Goal: Task Accomplishment & Management: Manage account settings

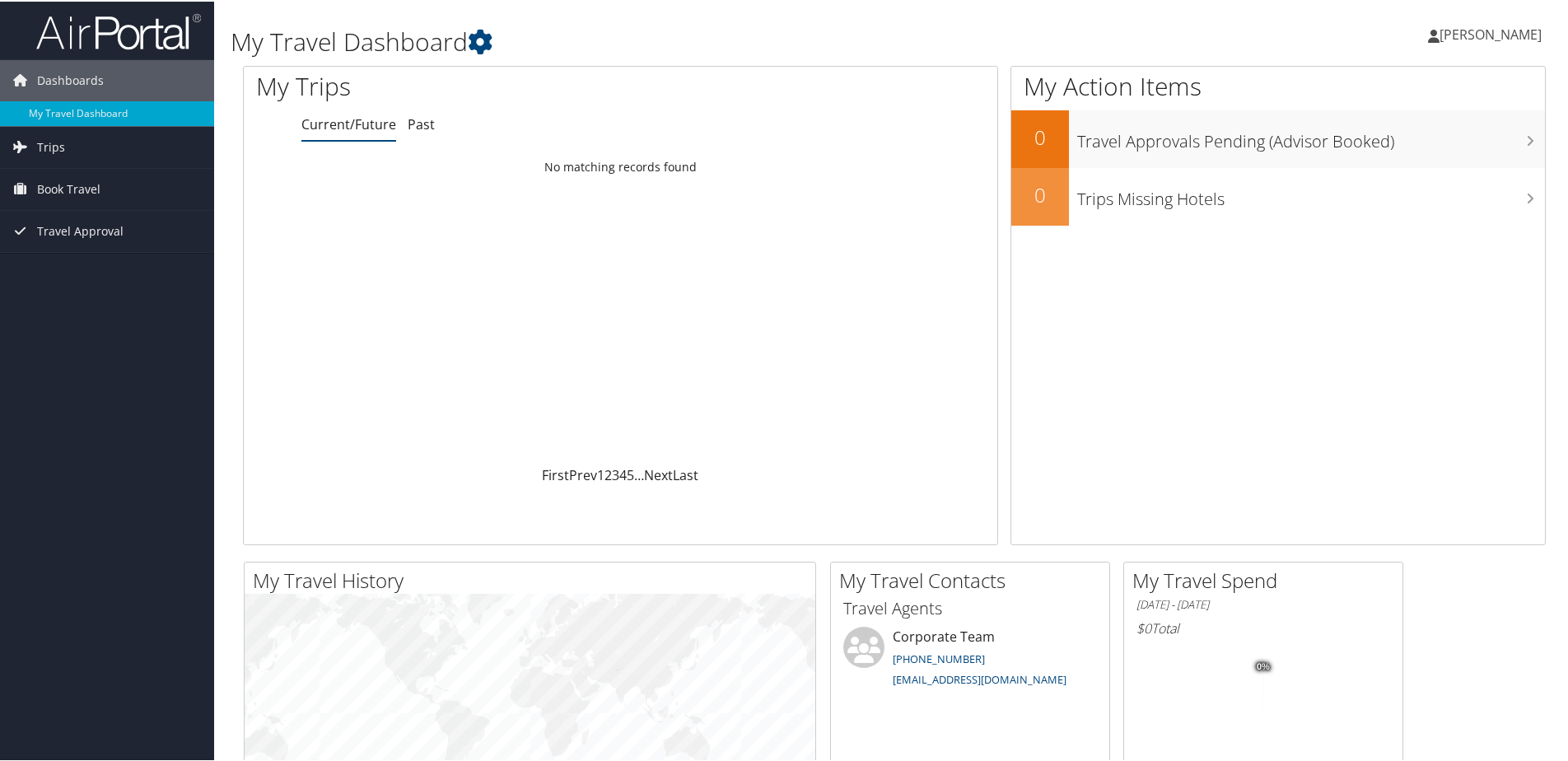
click at [1494, 28] on span "[PERSON_NAME]" at bounding box center [1490, 33] width 102 height 18
click at [1378, 147] on link "View Travel Profile" at bounding box center [1446, 146] width 184 height 28
click at [1439, 32] on span "[PERSON_NAME]" at bounding box center [1490, 33] width 102 height 18
click at [1408, 83] on link "My Settings" at bounding box center [1446, 91] width 184 height 28
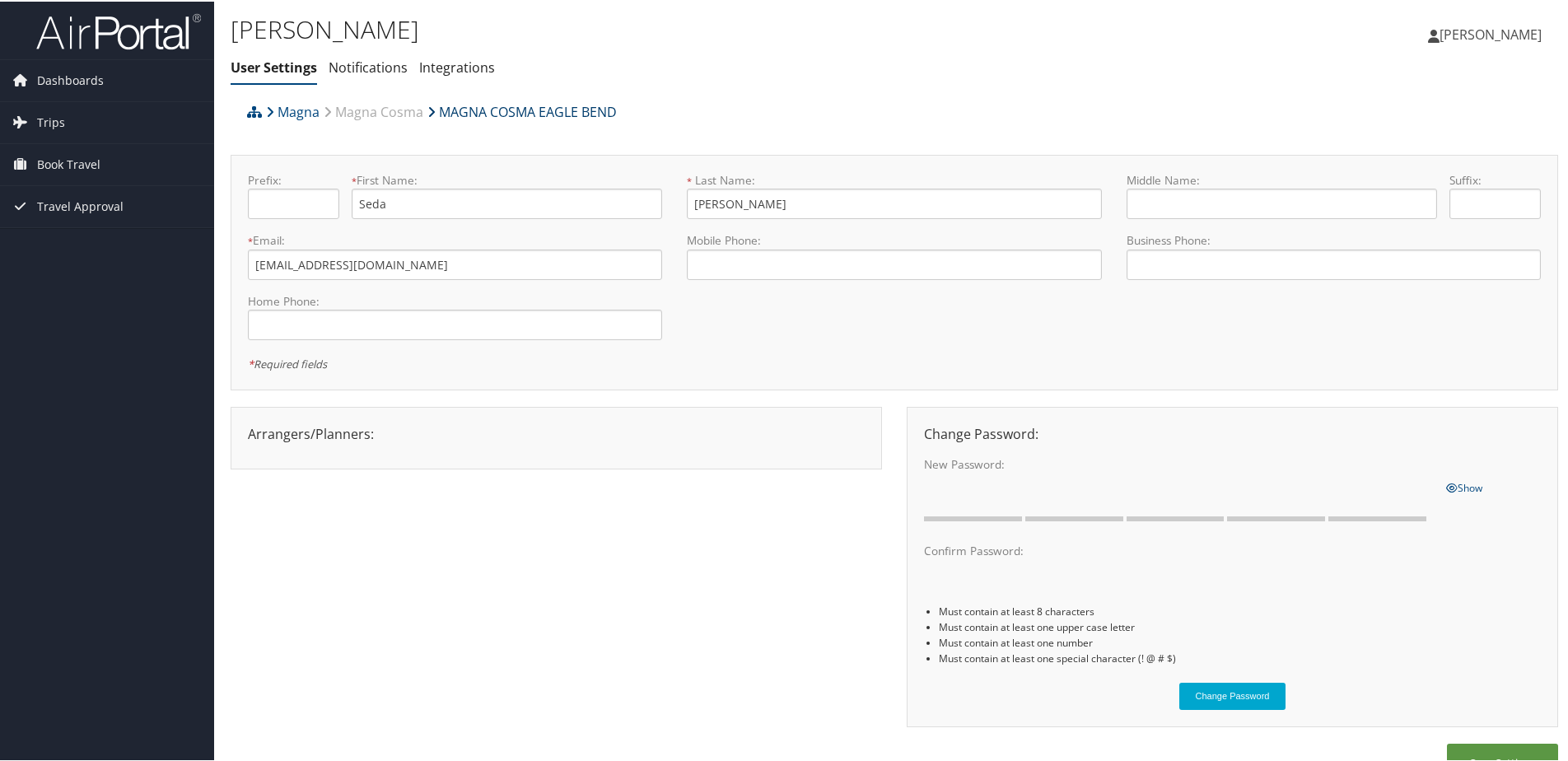
click at [523, 104] on link "MAGNA COSMA EAGLE BEND" at bounding box center [521, 111] width 190 height 33
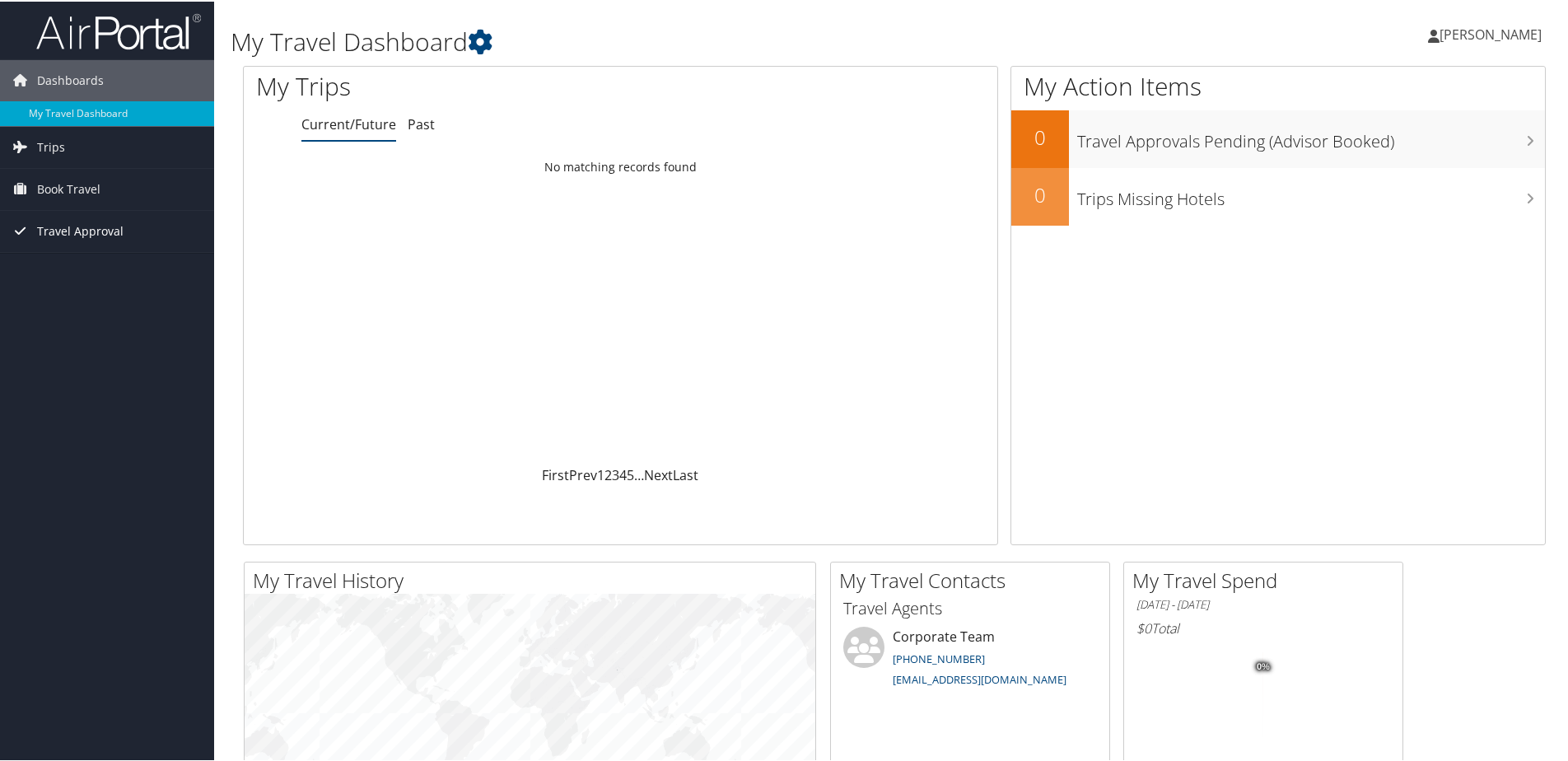
click at [55, 230] on span "Travel Approval" at bounding box center [80, 229] width 87 height 42
click at [86, 110] on link "My Travel Dashboard" at bounding box center [107, 112] width 214 height 25
click at [51, 77] on span "Dashboards" at bounding box center [70, 79] width 67 height 42
click at [355, 47] on h1 "My Travel Dashboard" at bounding box center [673, 40] width 886 height 34
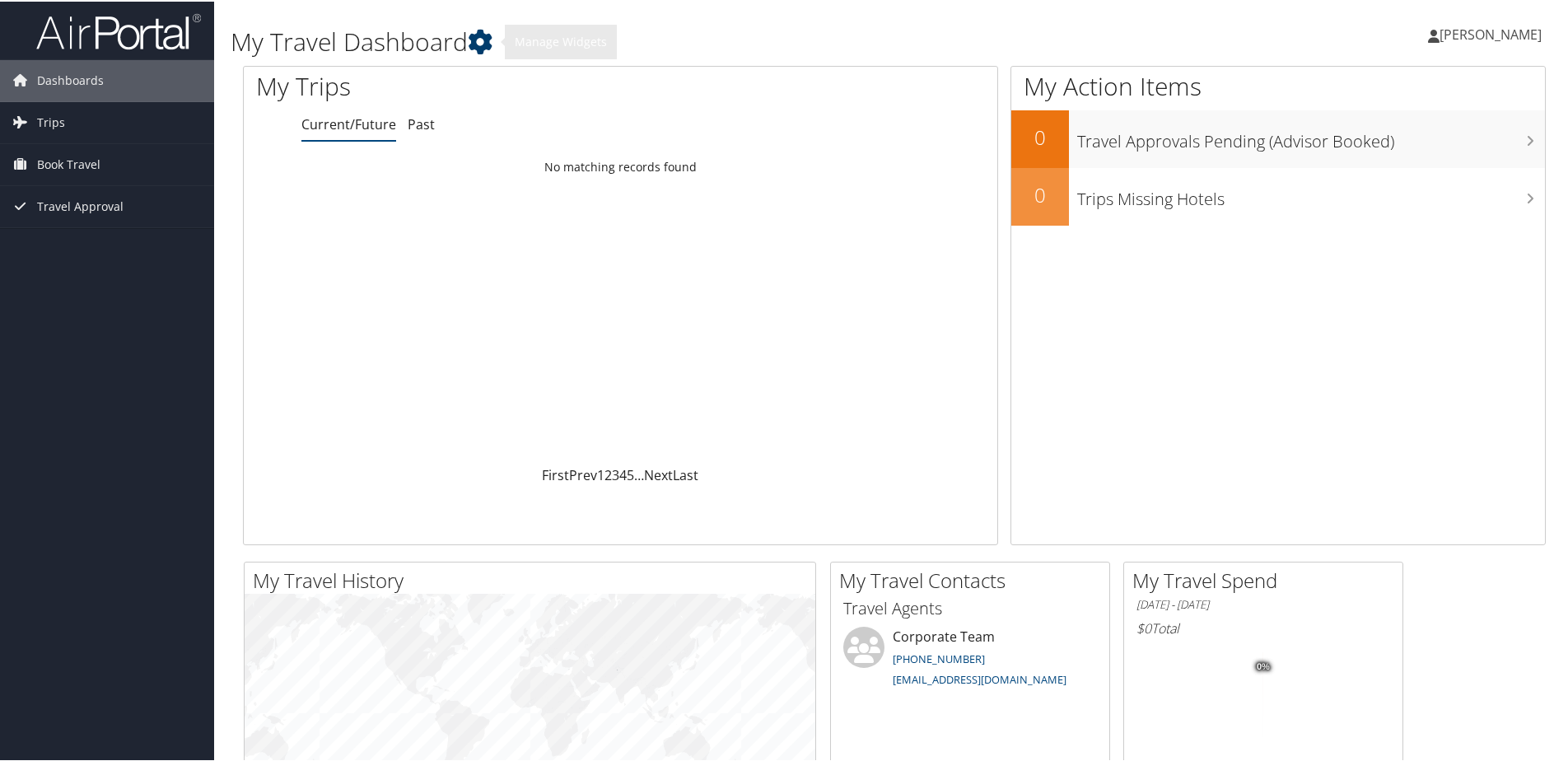
click at [487, 34] on icon at bounding box center [480, 40] width 25 height 25
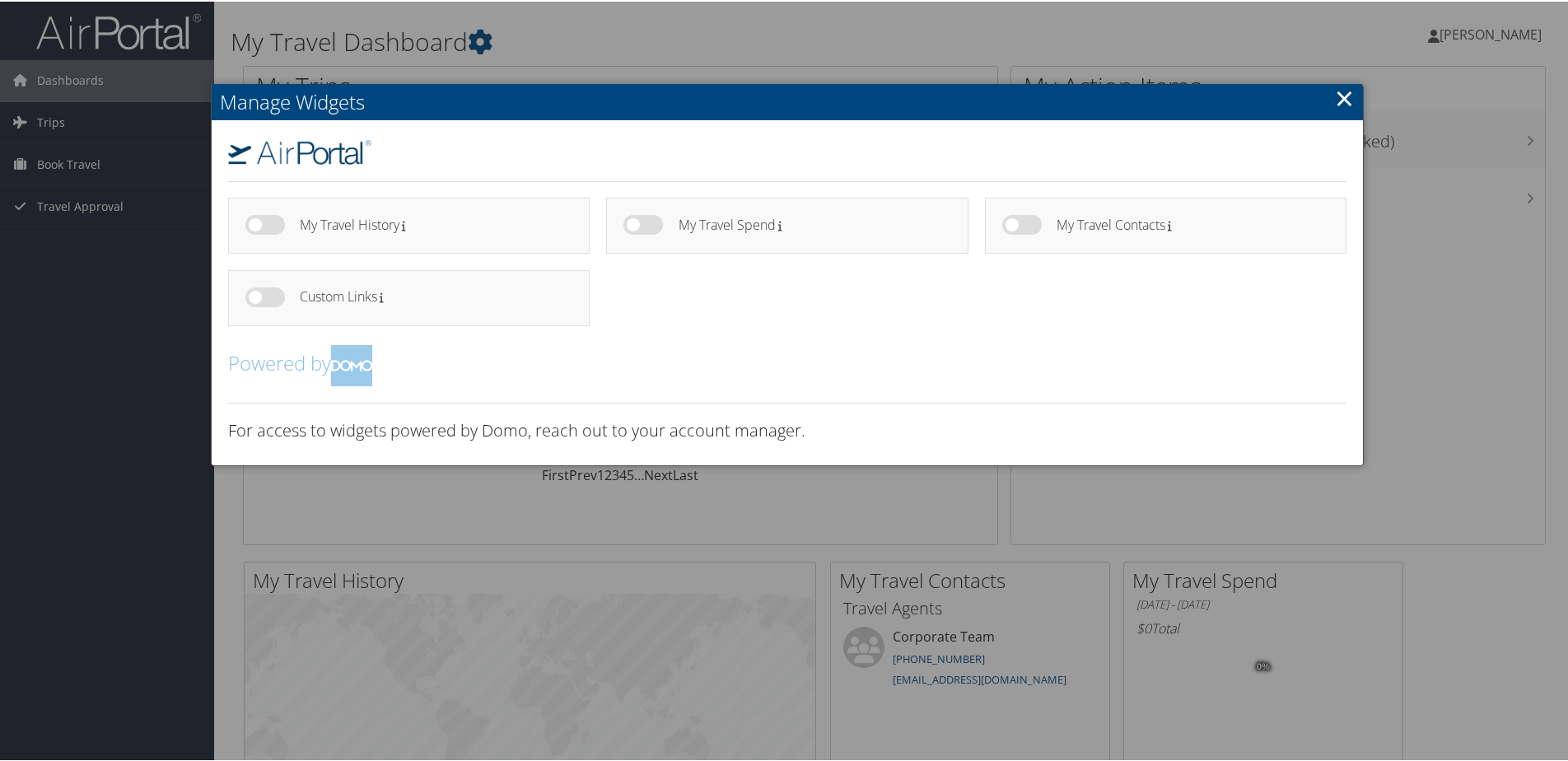
click at [1340, 96] on link "×" at bounding box center [1344, 96] width 18 height 33
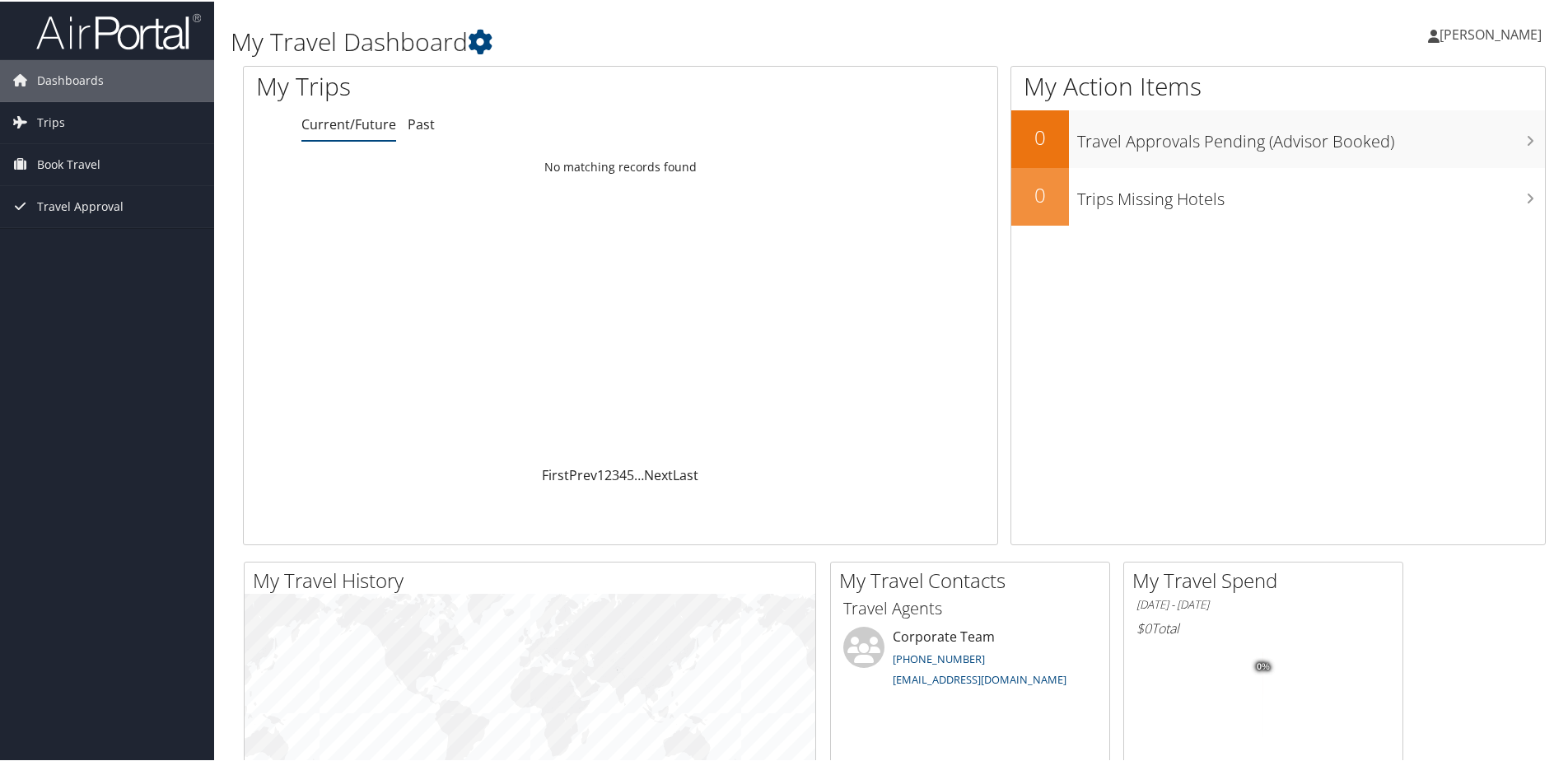
click at [1451, 31] on span "[PERSON_NAME]" at bounding box center [1490, 33] width 102 height 18
click at [1393, 145] on link "View Travel Profile" at bounding box center [1446, 146] width 184 height 28
click at [1510, 87] on icon at bounding box center [1528, 84] width 49 height 28
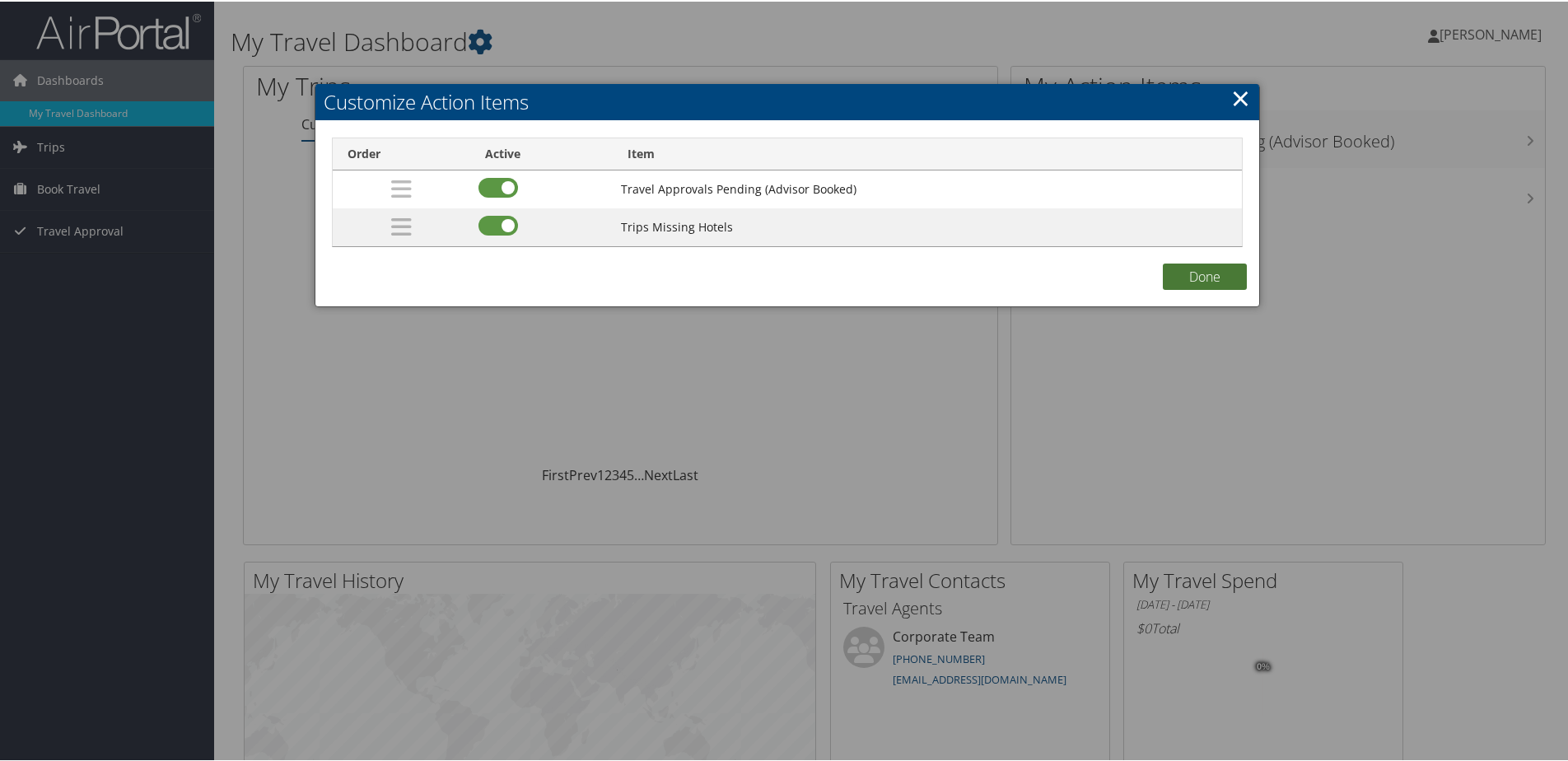
click at [1212, 280] on button "Done" at bounding box center [1205, 275] width 84 height 27
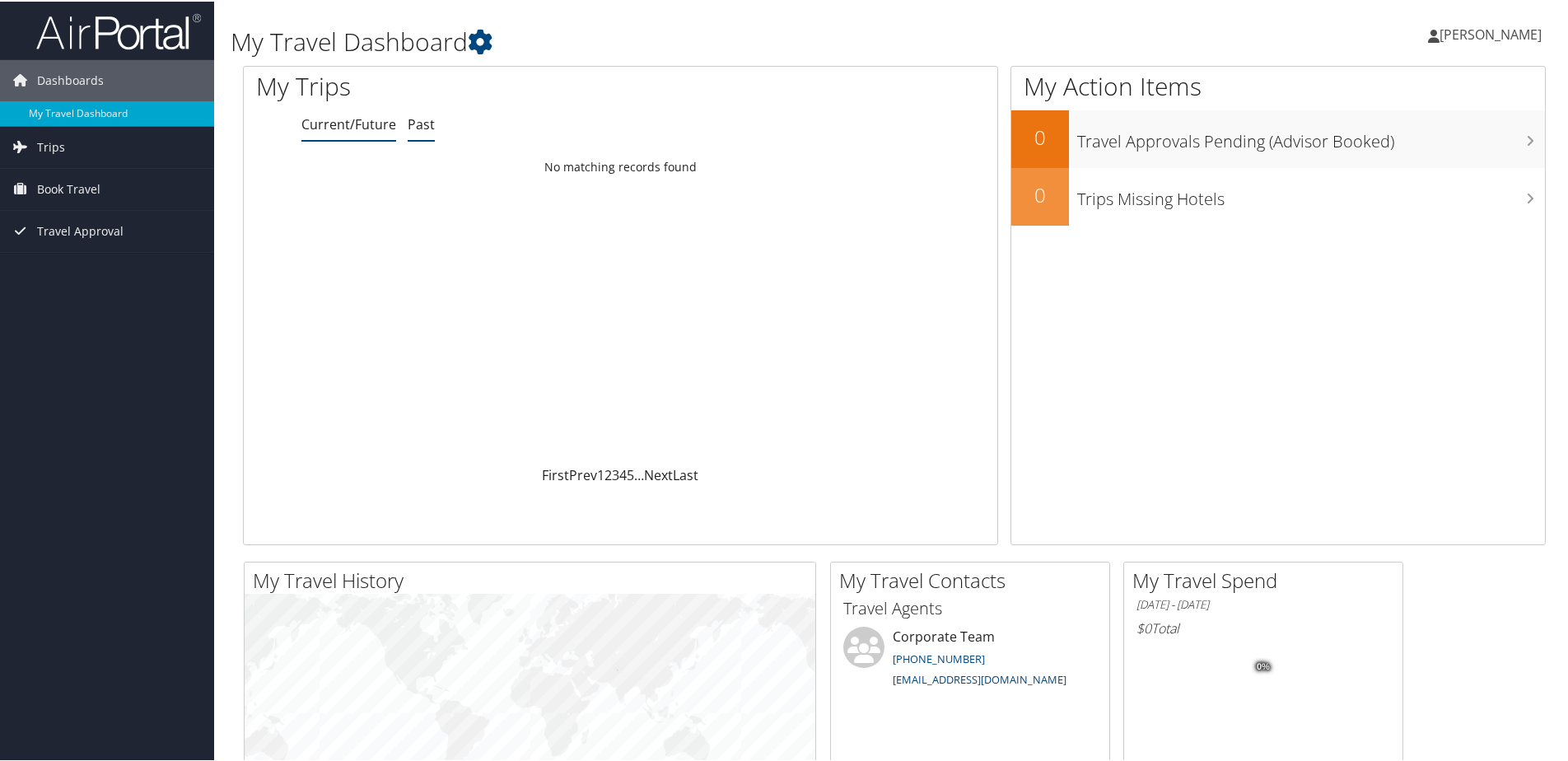
click at [420, 110] on li "Past" at bounding box center [421, 124] width 27 height 30
click at [367, 120] on link "Current/Future" at bounding box center [349, 123] width 94 height 18
click at [1439, 36] on span "[PERSON_NAME]" at bounding box center [1490, 33] width 102 height 18
click at [1405, 89] on link "My Settings" at bounding box center [1446, 91] width 184 height 28
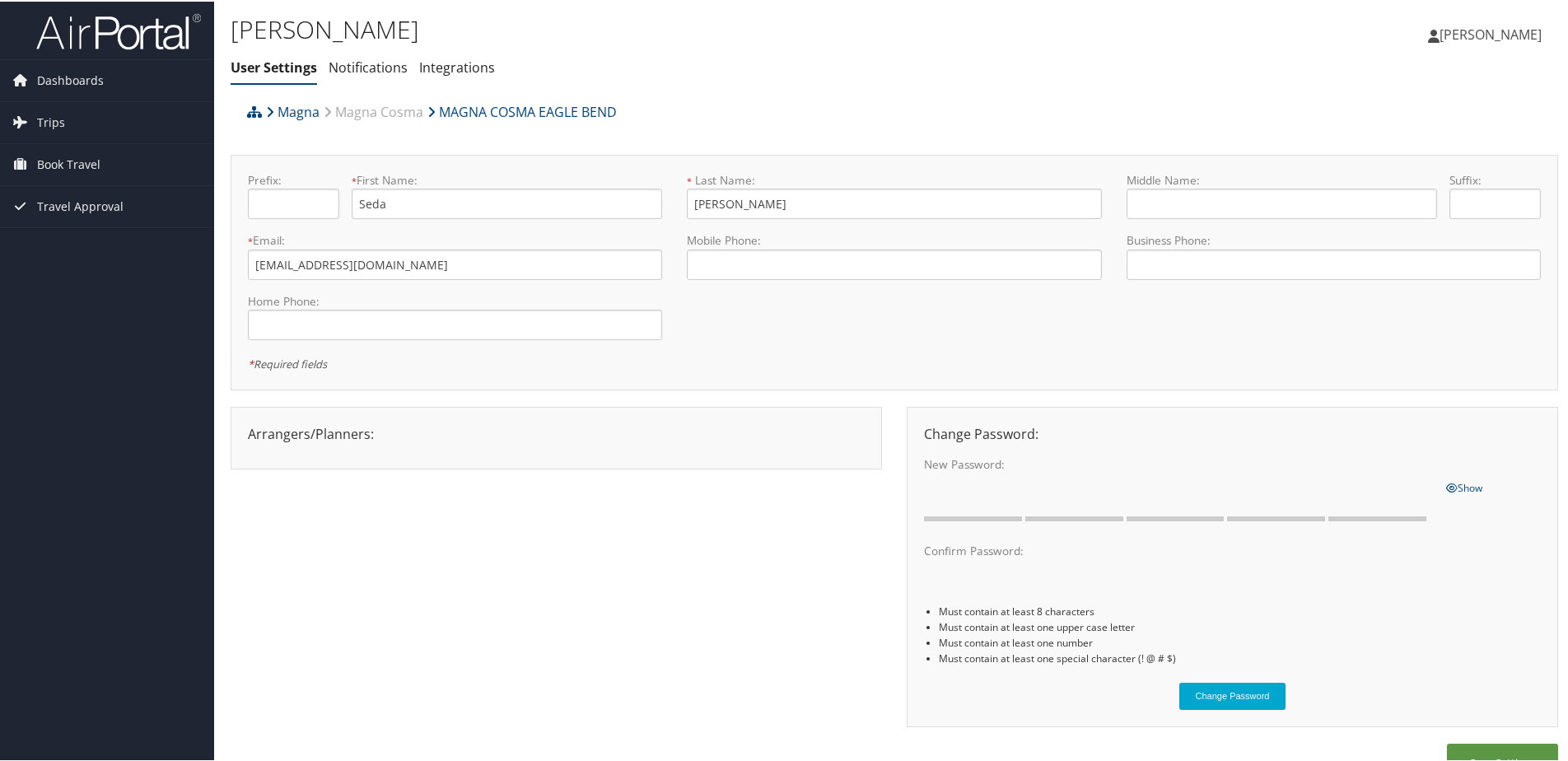
click at [646, 94] on div "Magna Magna Cosma MAGNA COSMA EAGLE BEND" at bounding box center [729, 117] width 971 height 44
click at [441, 68] on link "Integrations" at bounding box center [457, 66] width 76 height 18
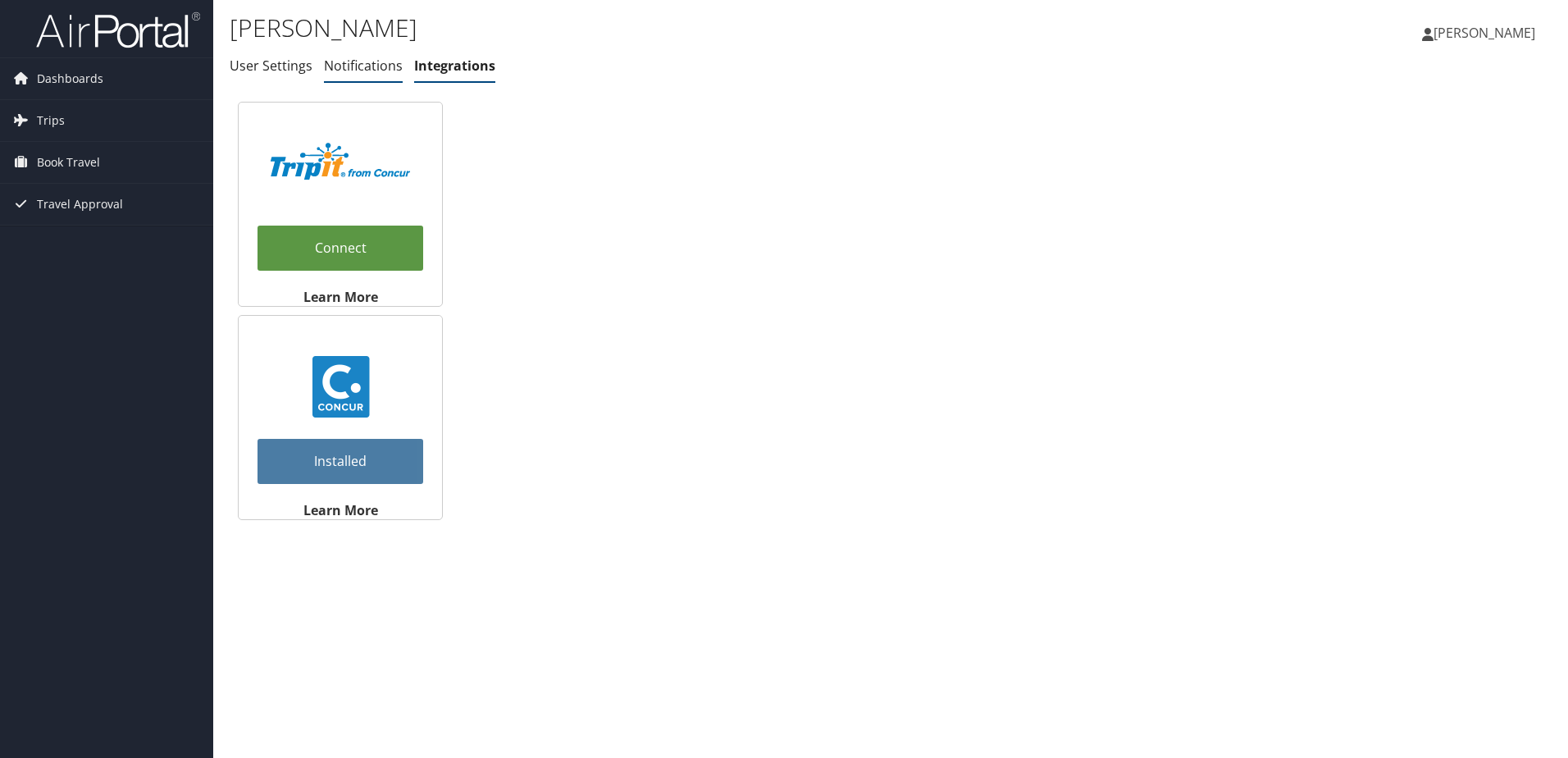
click at [369, 64] on link "Notifications" at bounding box center [364, 65] width 79 height 18
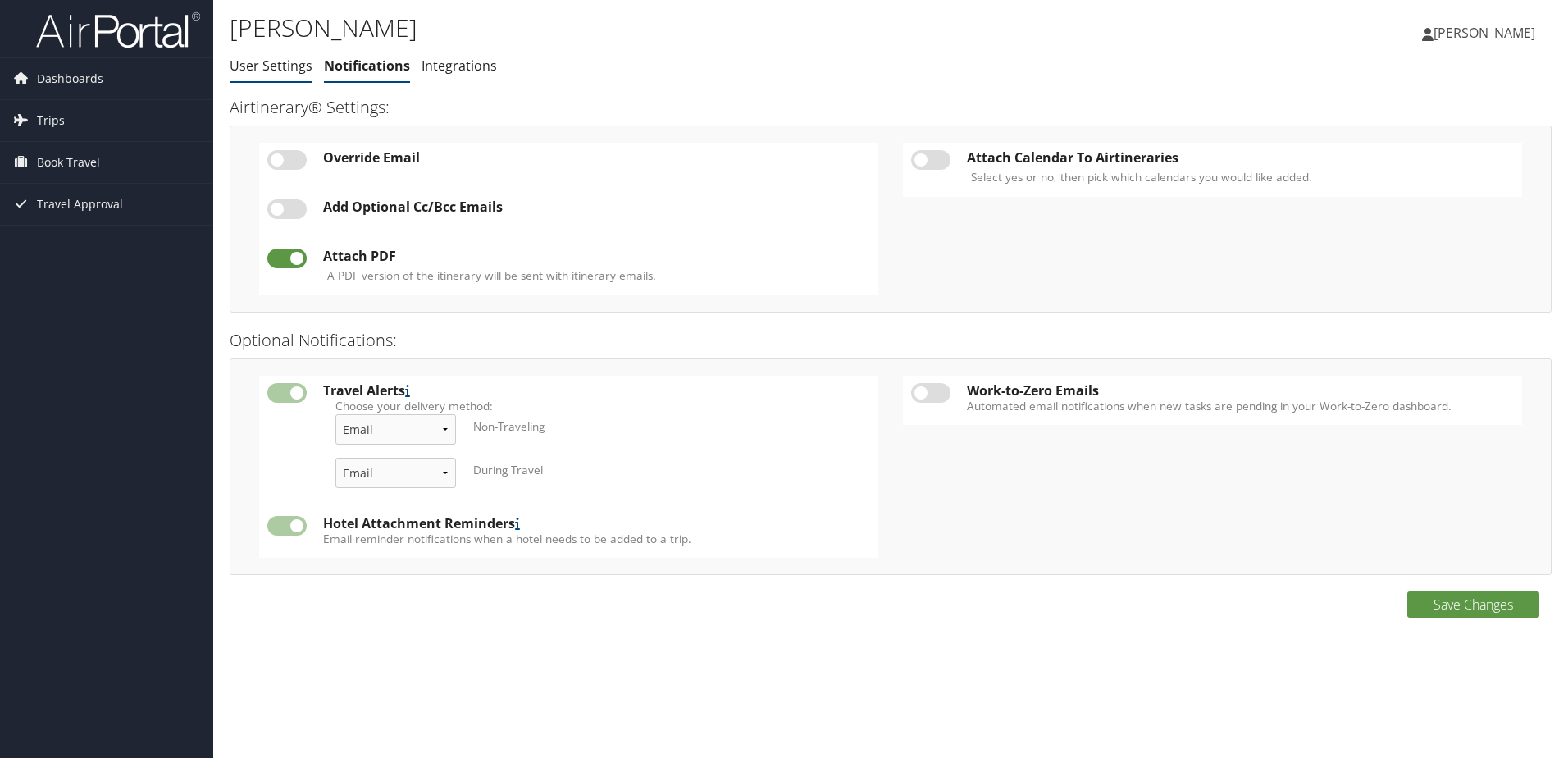
click at [274, 69] on link "User Settings" at bounding box center [271, 65] width 83 height 18
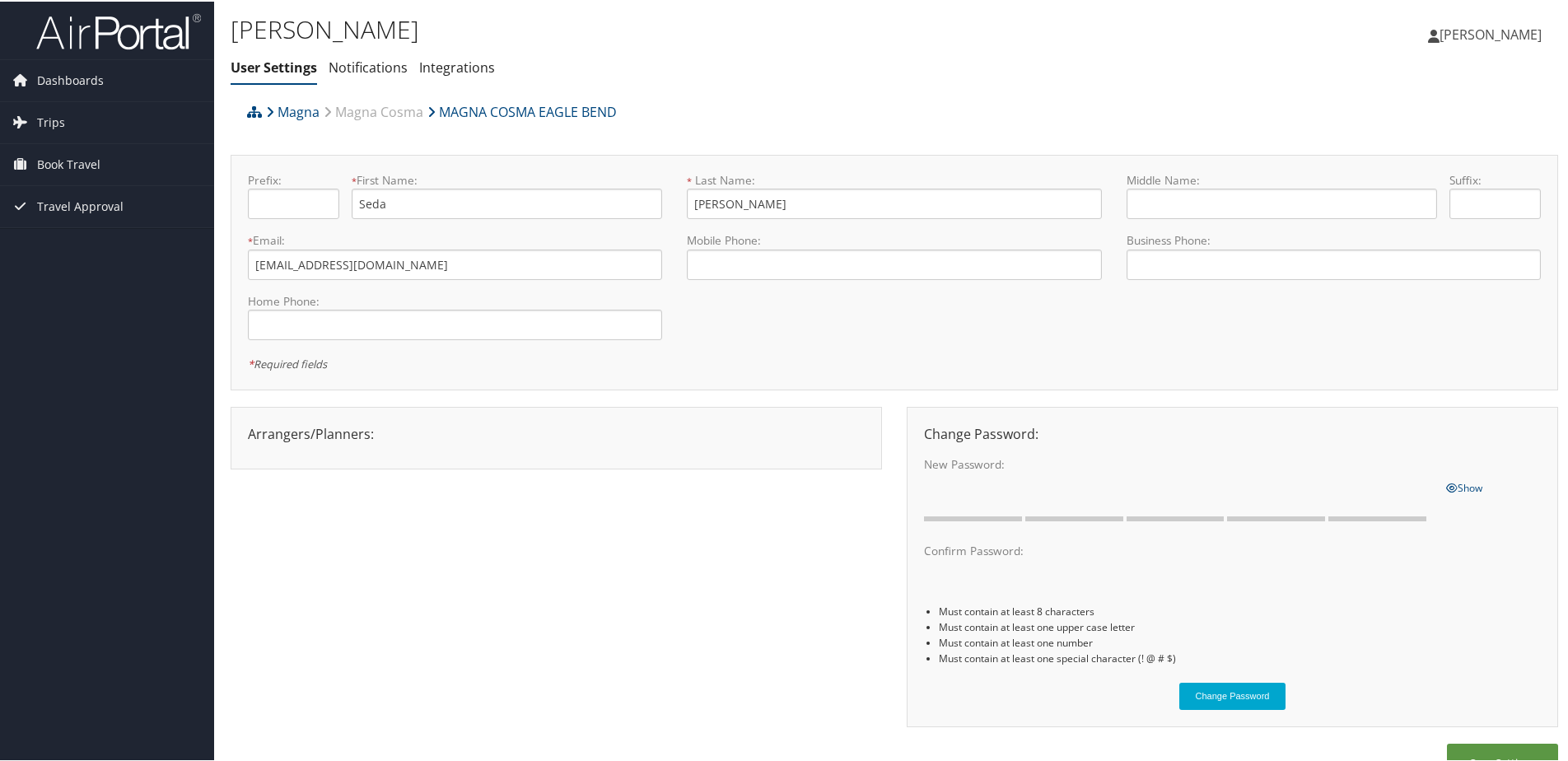
click at [1322, 344] on div "Prefix: * First Name: Seda This field is required * Last Name: Aydin Altinoluk …" at bounding box center [894, 270] width 1317 height 201
click at [55, 75] on span "Dashboards" at bounding box center [70, 79] width 67 height 42
click at [49, 138] on span "Trips" at bounding box center [51, 145] width 28 height 42
click at [63, 258] on span "Book Travel" at bounding box center [68, 262] width 64 height 42
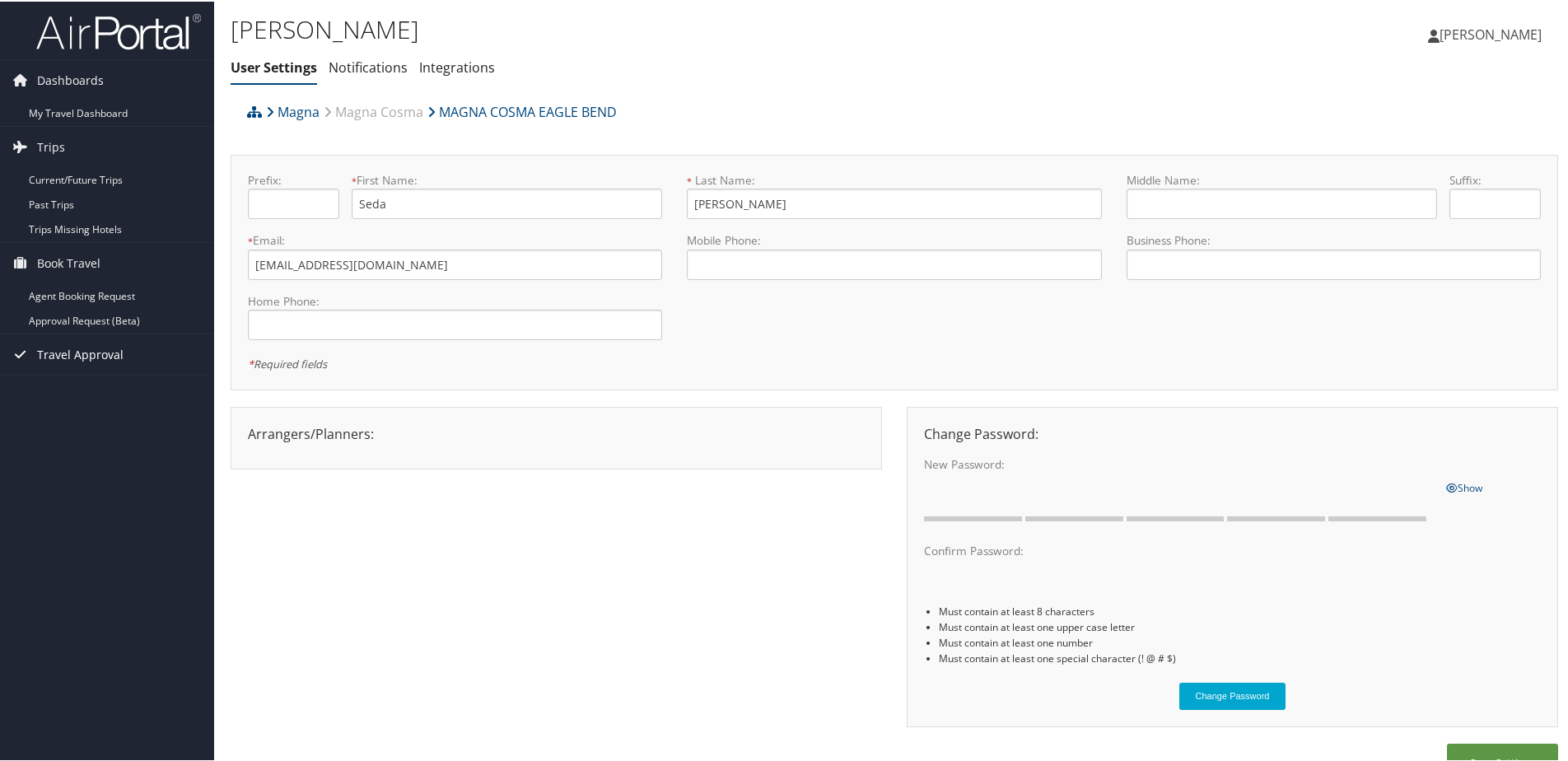
click at [66, 357] on span "Travel Approval" at bounding box center [80, 353] width 87 height 42
click at [1439, 26] on span "[PERSON_NAME]" at bounding box center [1490, 33] width 102 height 18
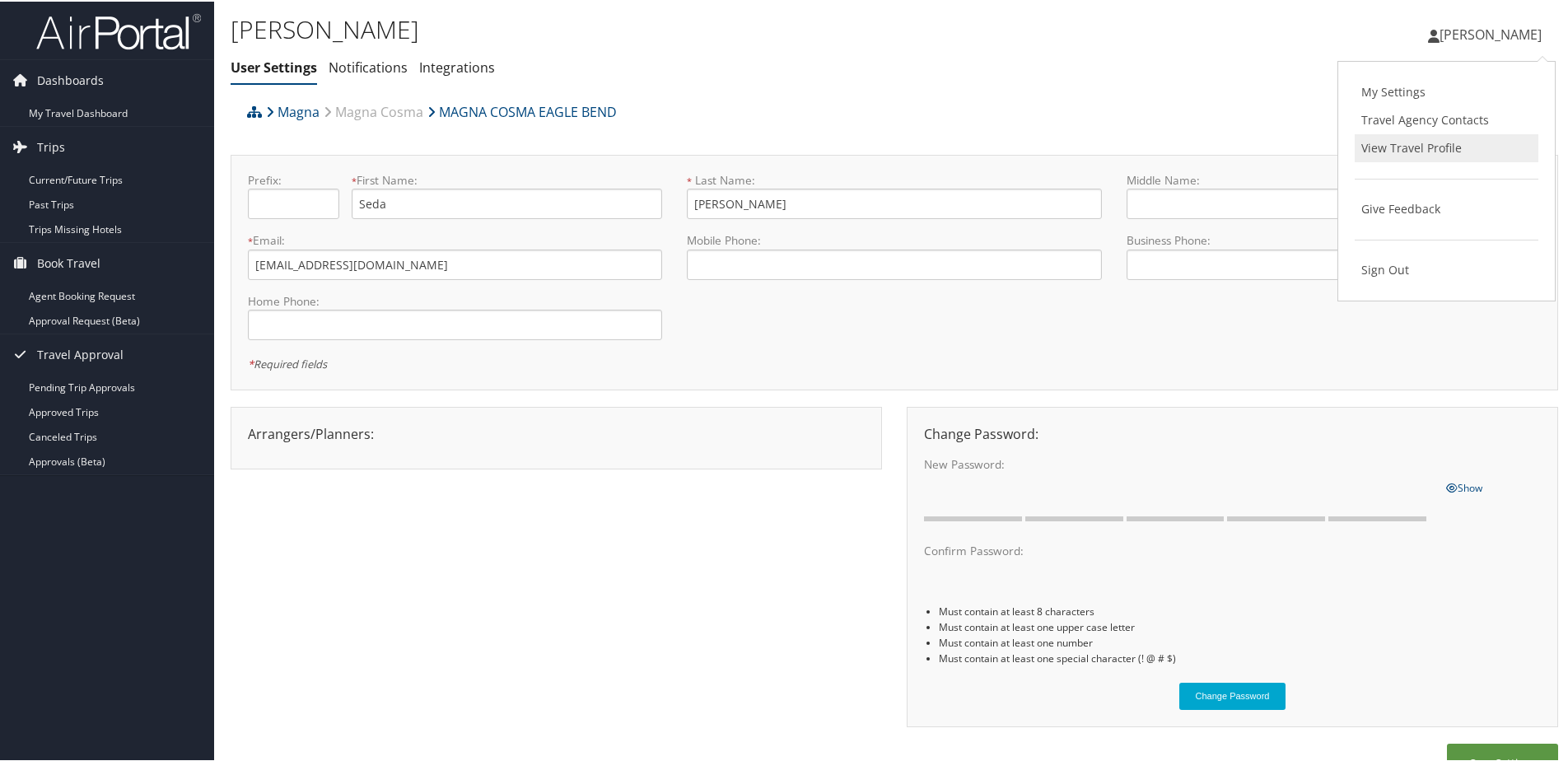
click at [1410, 148] on link "View Travel Profile" at bounding box center [1446, 146] width 184 height 28
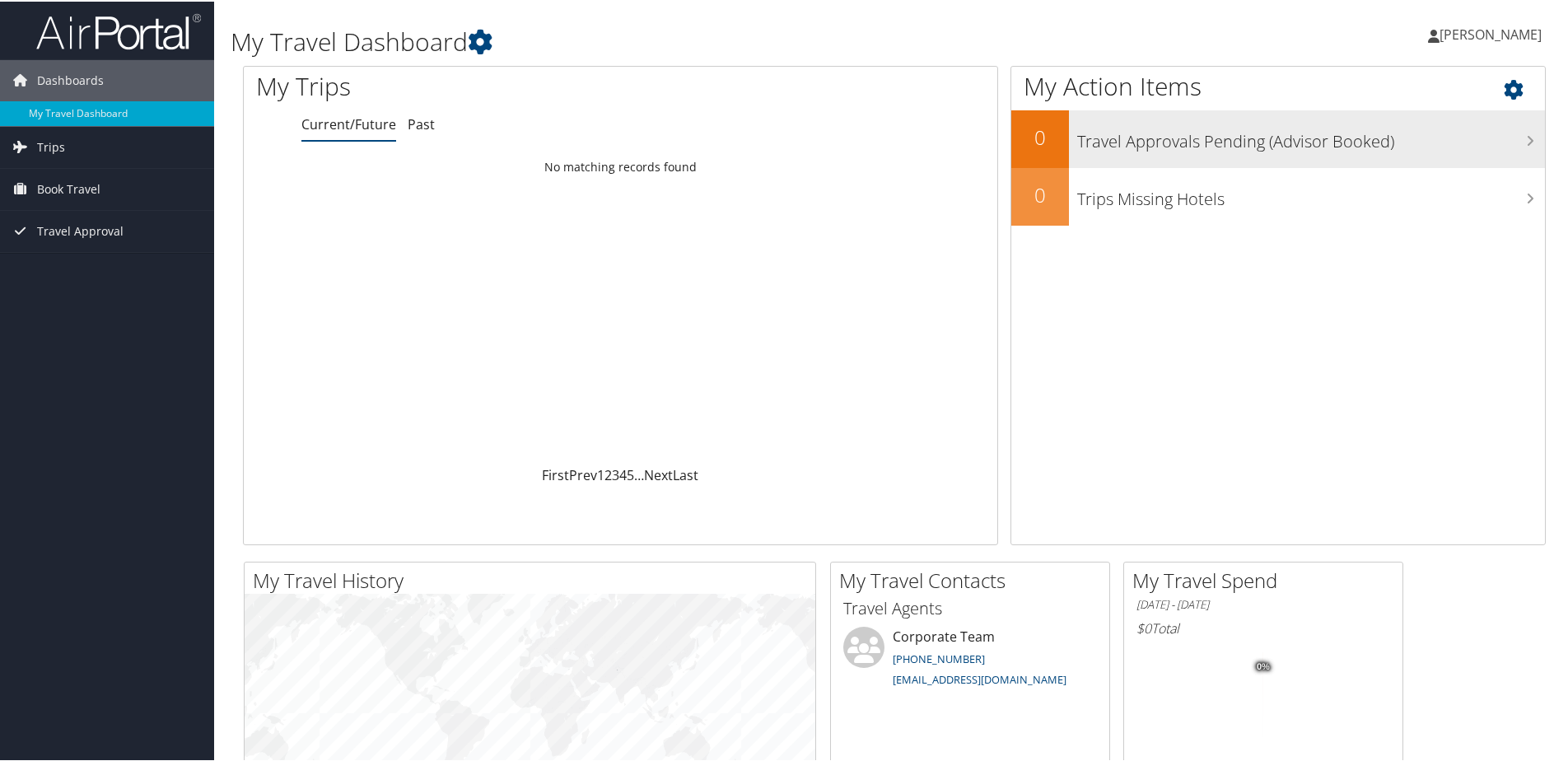
click at [1206, 134] on h3 "Travel Approvals Pending (Advisor Booked)" at bounding box center [1311, 136] width 468 height 31
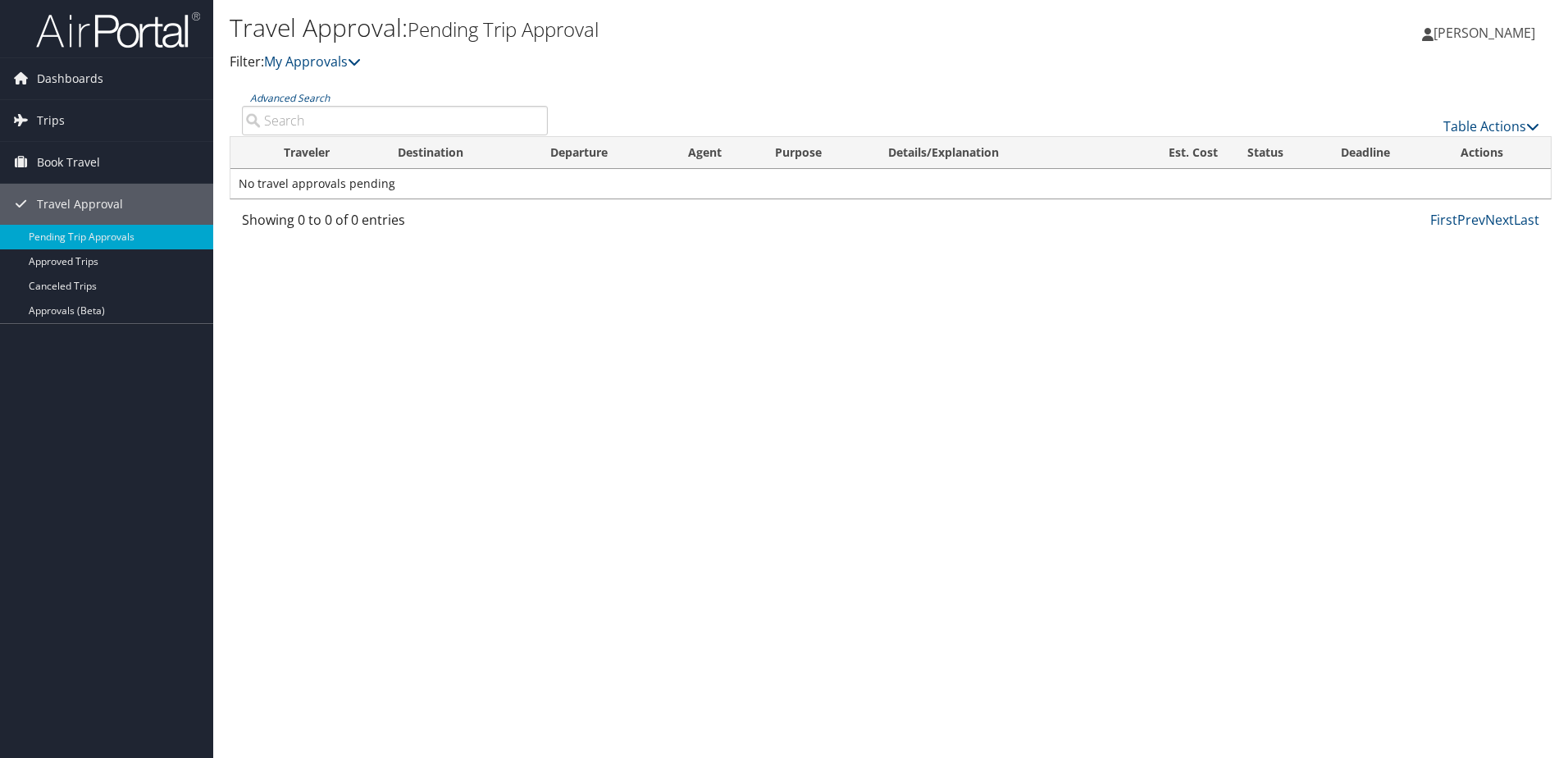
click at [1468, 37] on span "[PERSON_NAME]" at bounding box center [1484, 33] width 101 height 18
click at [1408, 112] on link "Travel Agency Contacts" at bounding box center [1443, 118] width 183 height 28
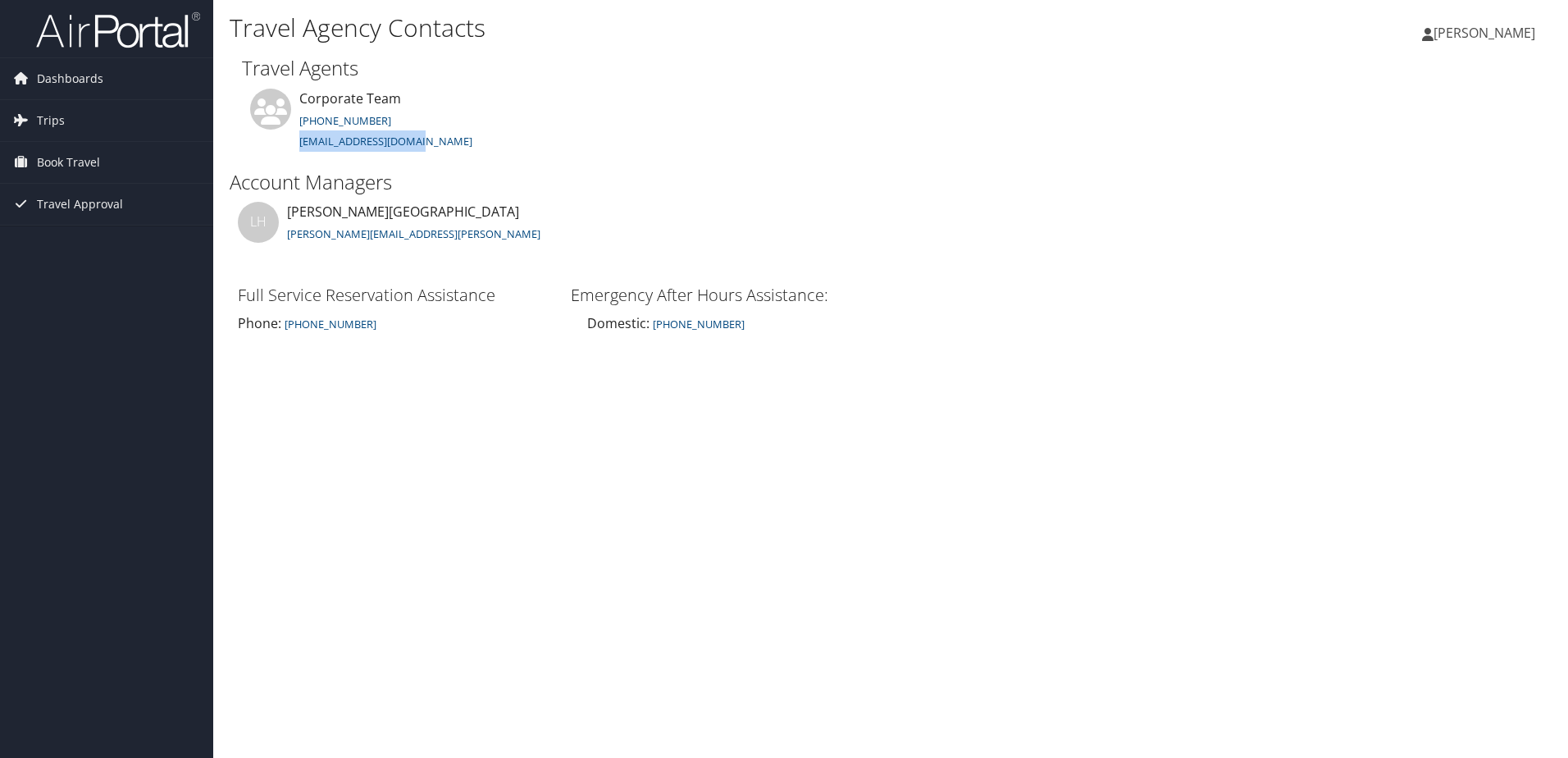
drag, startPoint x: 432, startPoint y: 140, endPoint x: 279, endPoint y: 146, distance: 153.1
click at [279, 146] on li "Corporate Team 248-827-4064 bookings@cbtravel.com" at bounding box center [459, 128] width 436 height 79
copy link "bookings@cbtravel.com"
click at [1434, 29] on span "[PERSON_NAME]" at bounding box center [1484, 33] width 101 height 18
click at [1400, 81] on link "My Settings" at bounding box center [1443, 90] width 183 height 28
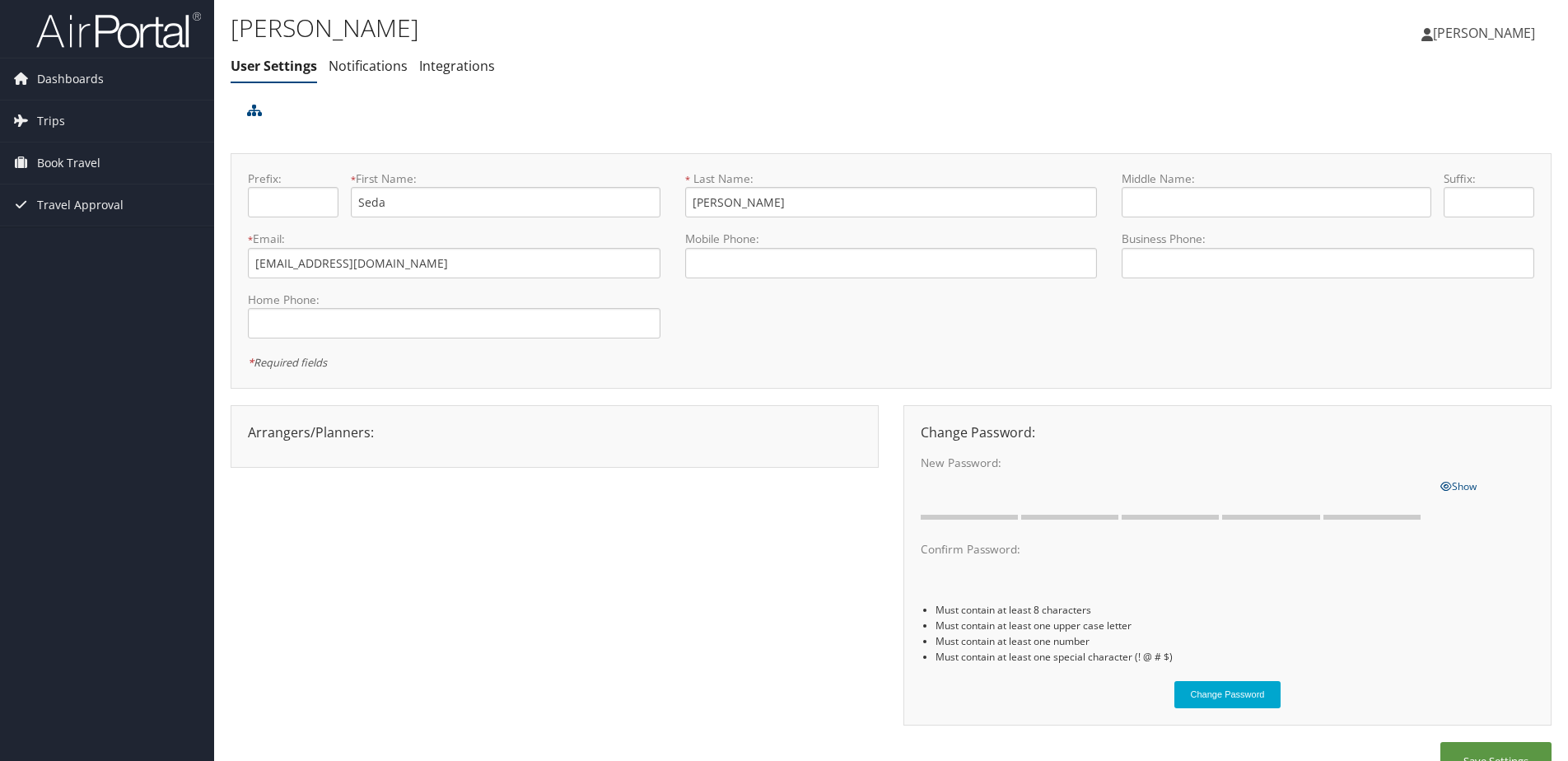
scroll to position [36, 0]
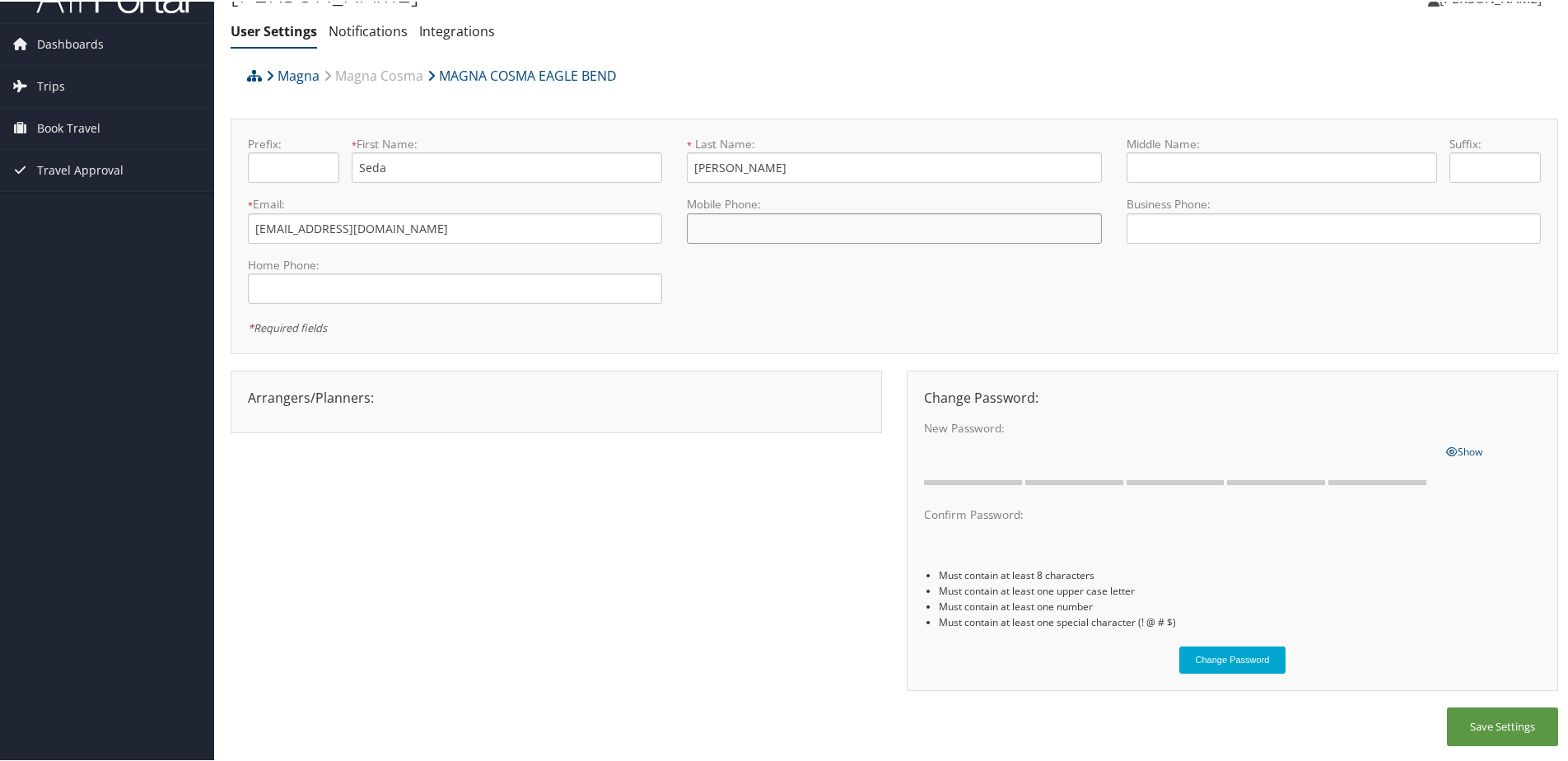
click at [759, 222] on input "tel" at bounding box center [894, 227] width 414 height 31
drag, startPoint x: 848, startPoint y: 229, endPoint x: 611, endPoint y: 216, distance: 237.4
click at [611, 134] on form "Prefix: * First Name: [PERSON_NAME] This field is required * Last Name: [PERSON…" at bounding box center [894, 134] width 1317 height 0
type input "[PHONE_NUMBER]"
click at [1492, 720] on button "Save Settings" at bounding box center [1502, 725] width 111 height 39
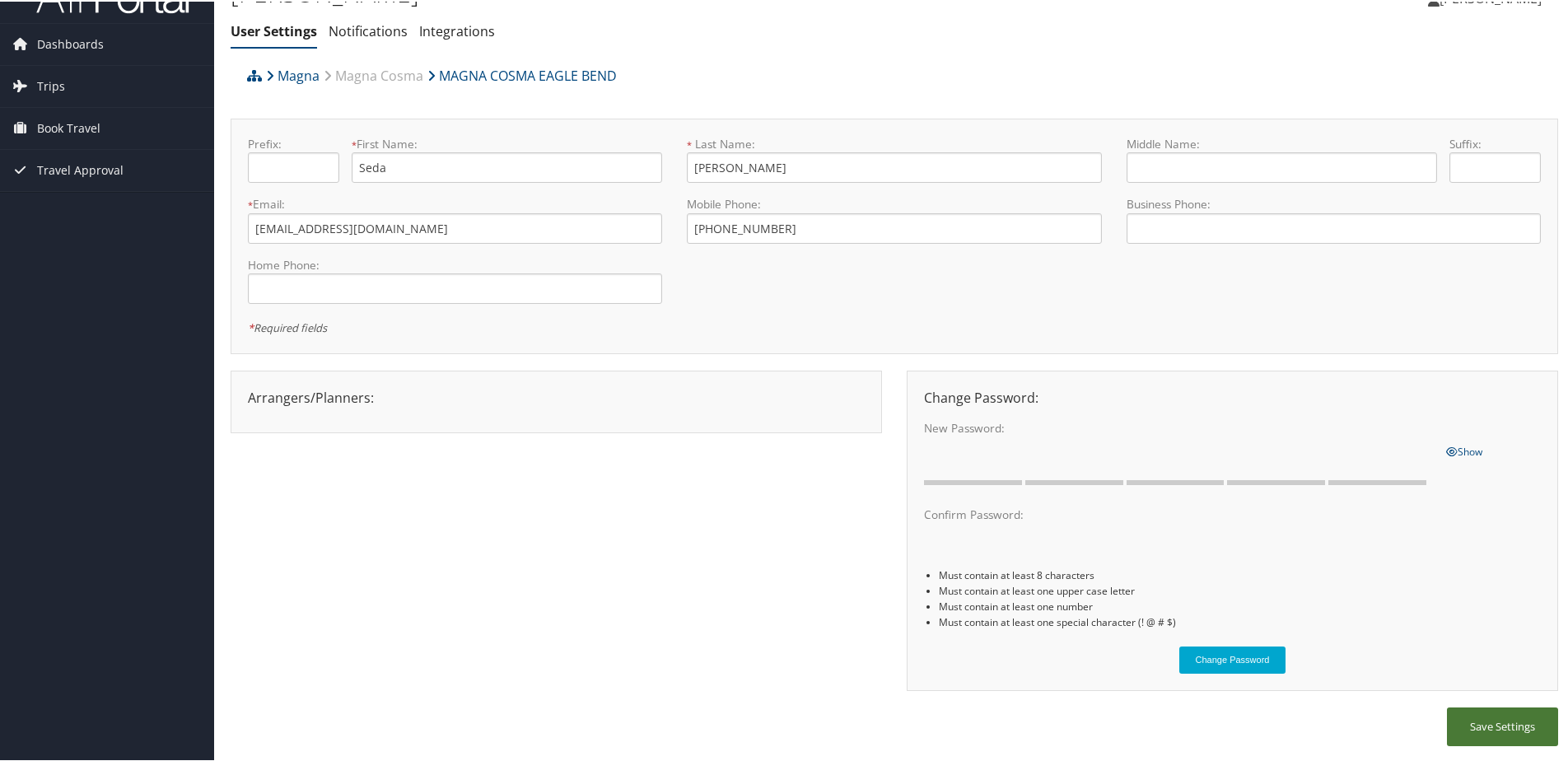
click at [1492, 720] on button "Save Settings" at bounding box center [1502, 725] width 111 height 39
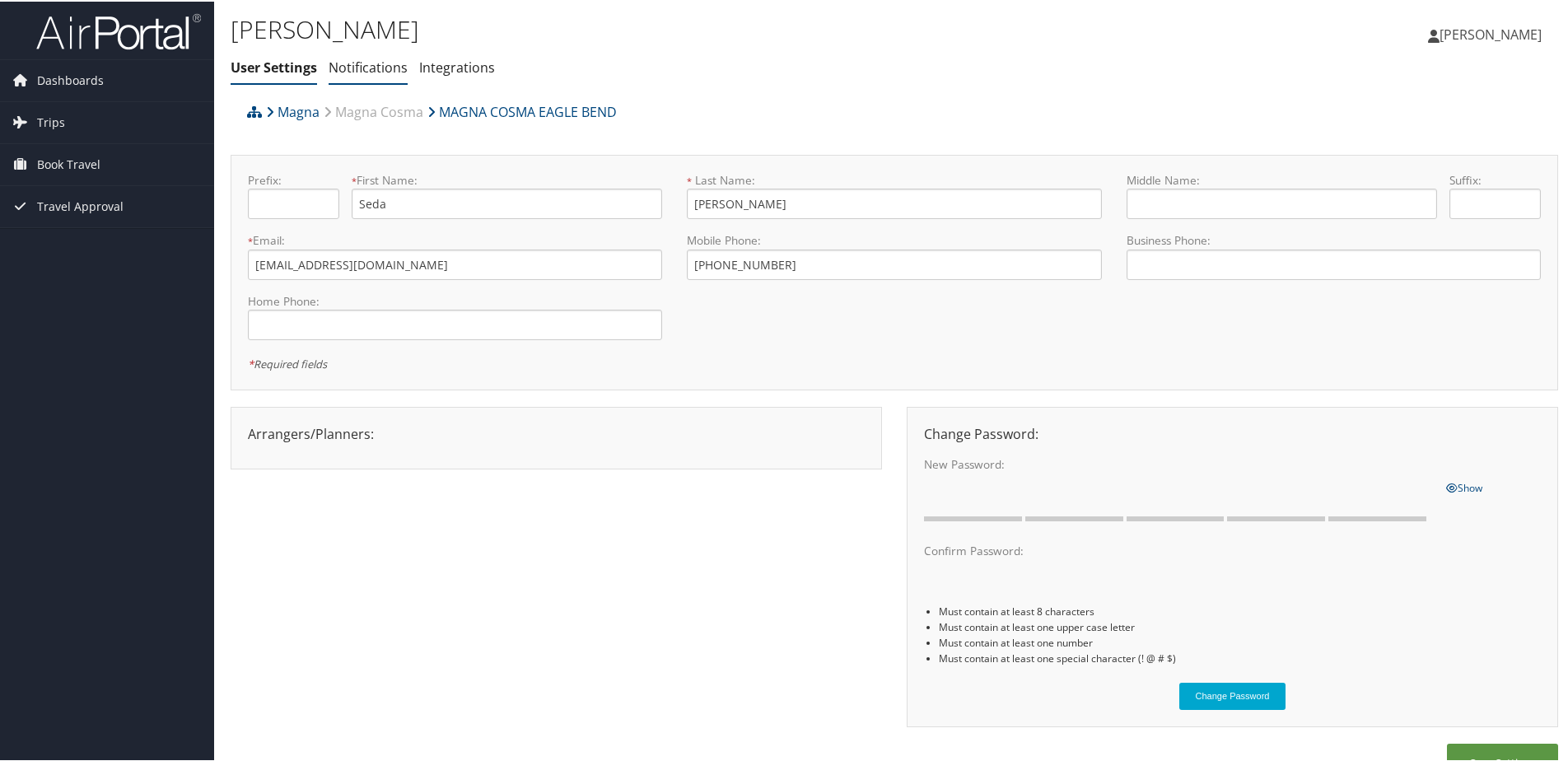
click at [379, 58] on link "Notifications" at bounding box center [368, 66] width 80 height 18
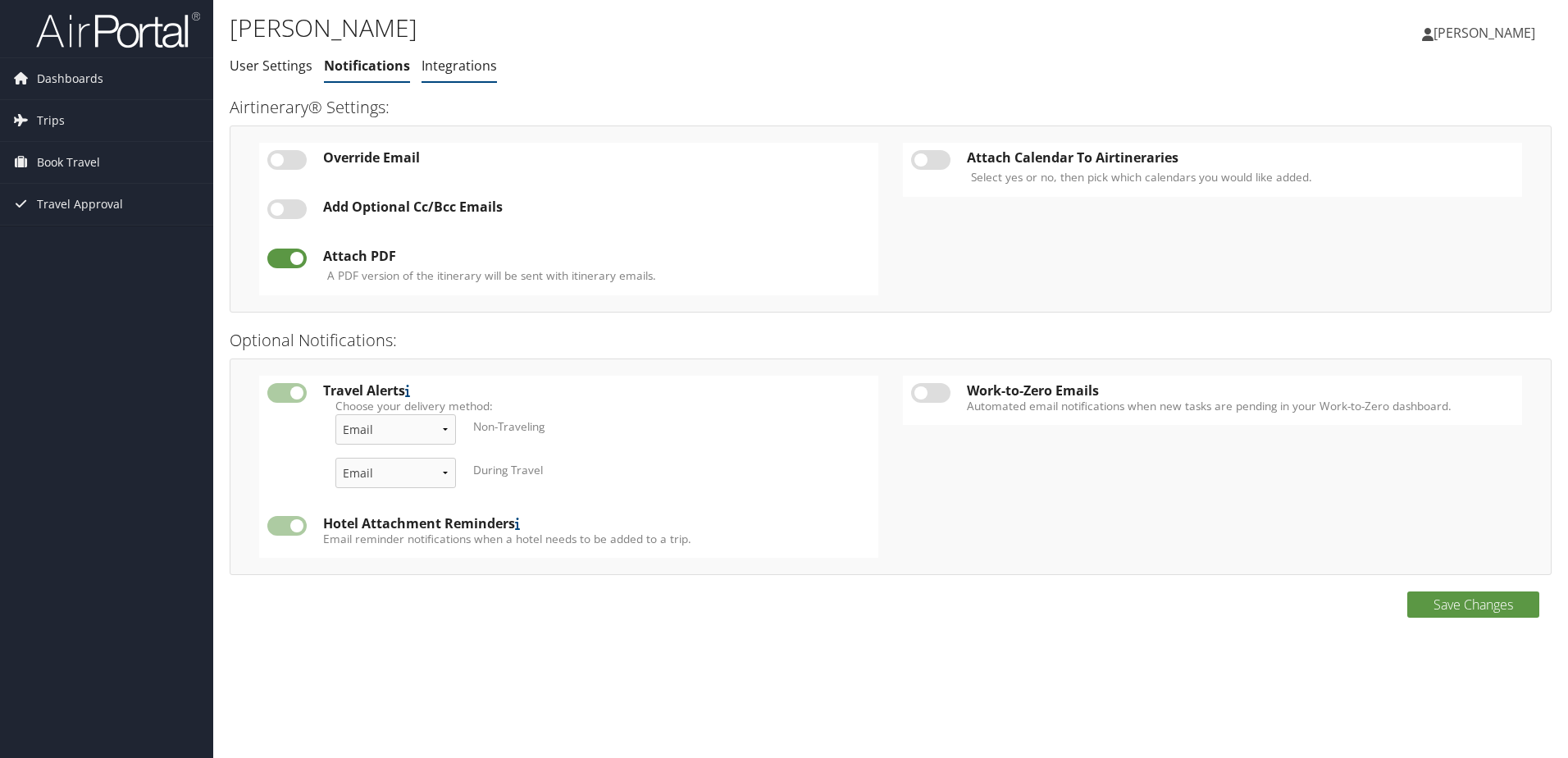
click at [439, 59] on link "Integrations" at bounding box center [459, 65] width 75 height 18
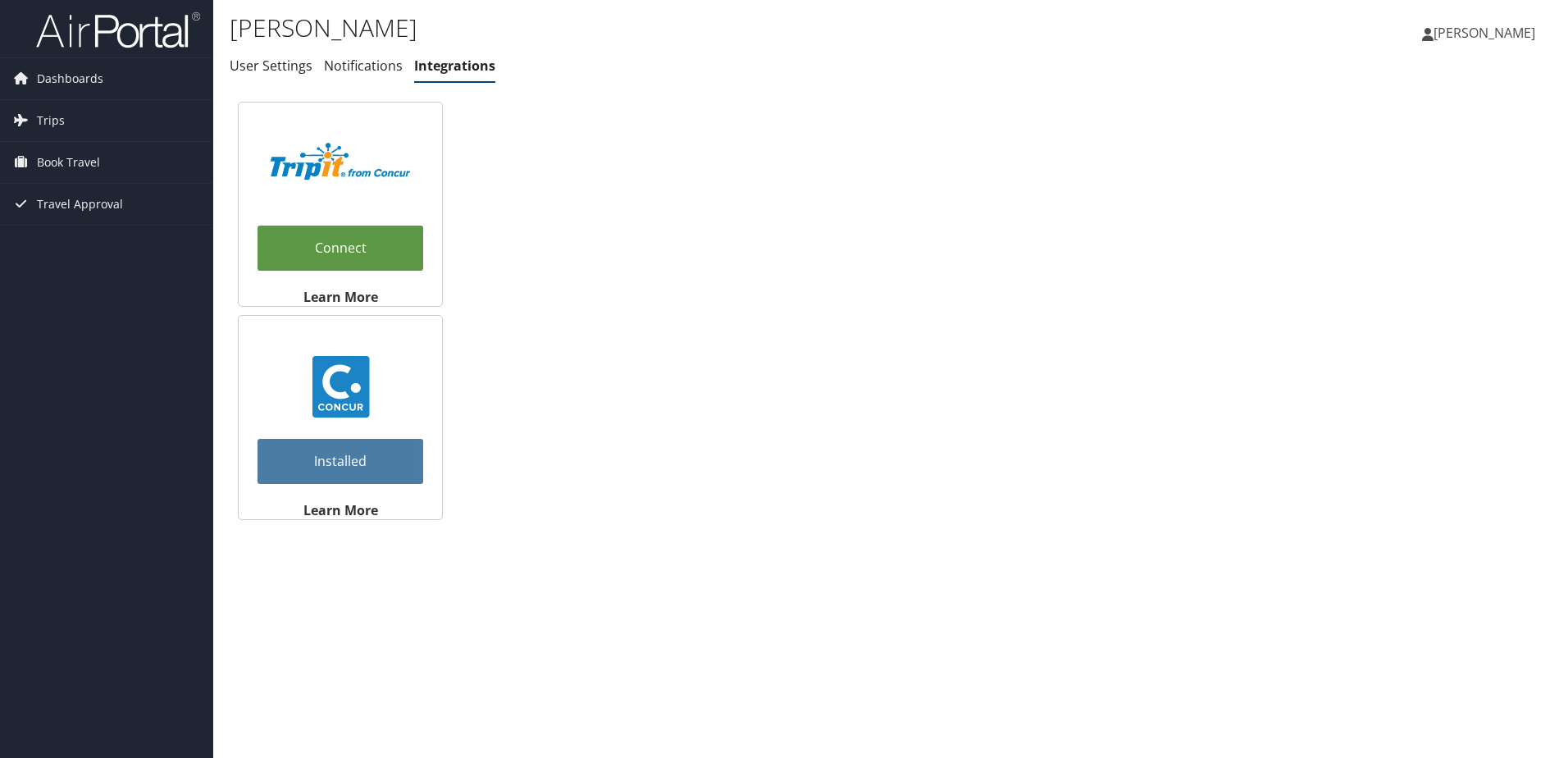
click at [139, 37] on img at bounding box center [118, 30] width 164 height 39
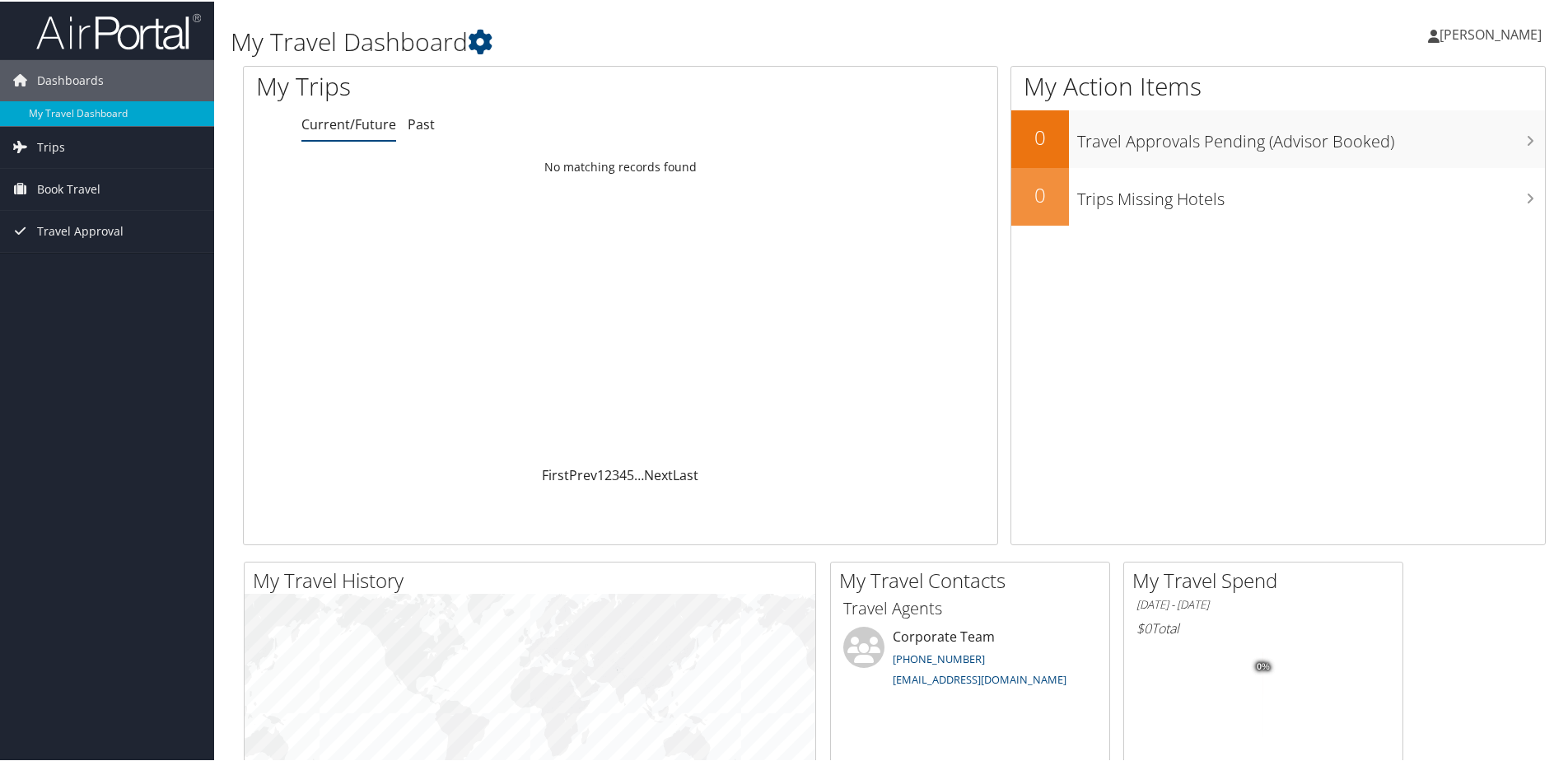
click at [1192, 580] on h2 "My Travel Spend" at bounding box center [1268, 579] width 270 height 28
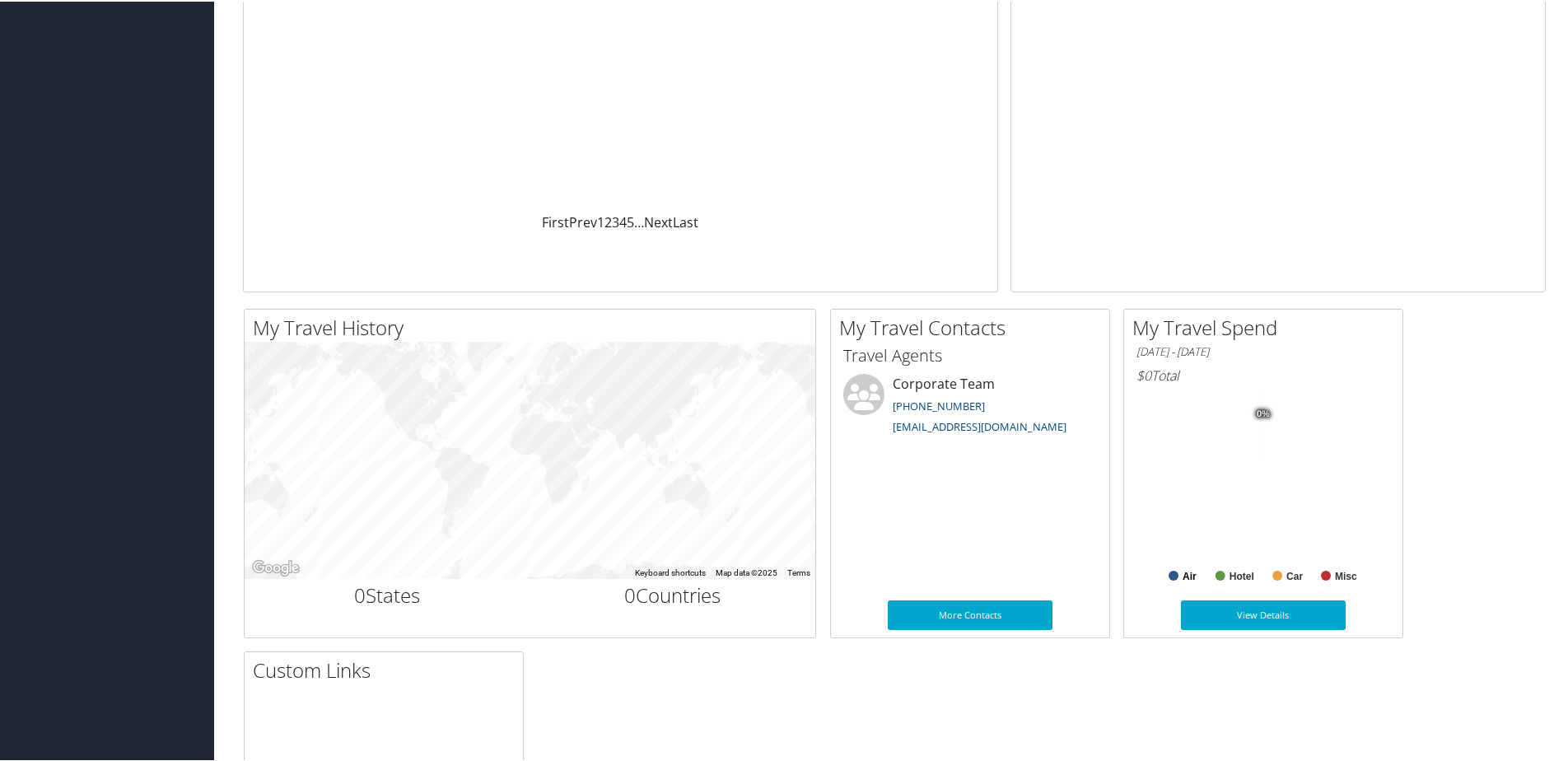
scroll to position [253, 0]
click at [1256, 619] on link "View Details" at bounding box center [1263, 613] width 165 height 30
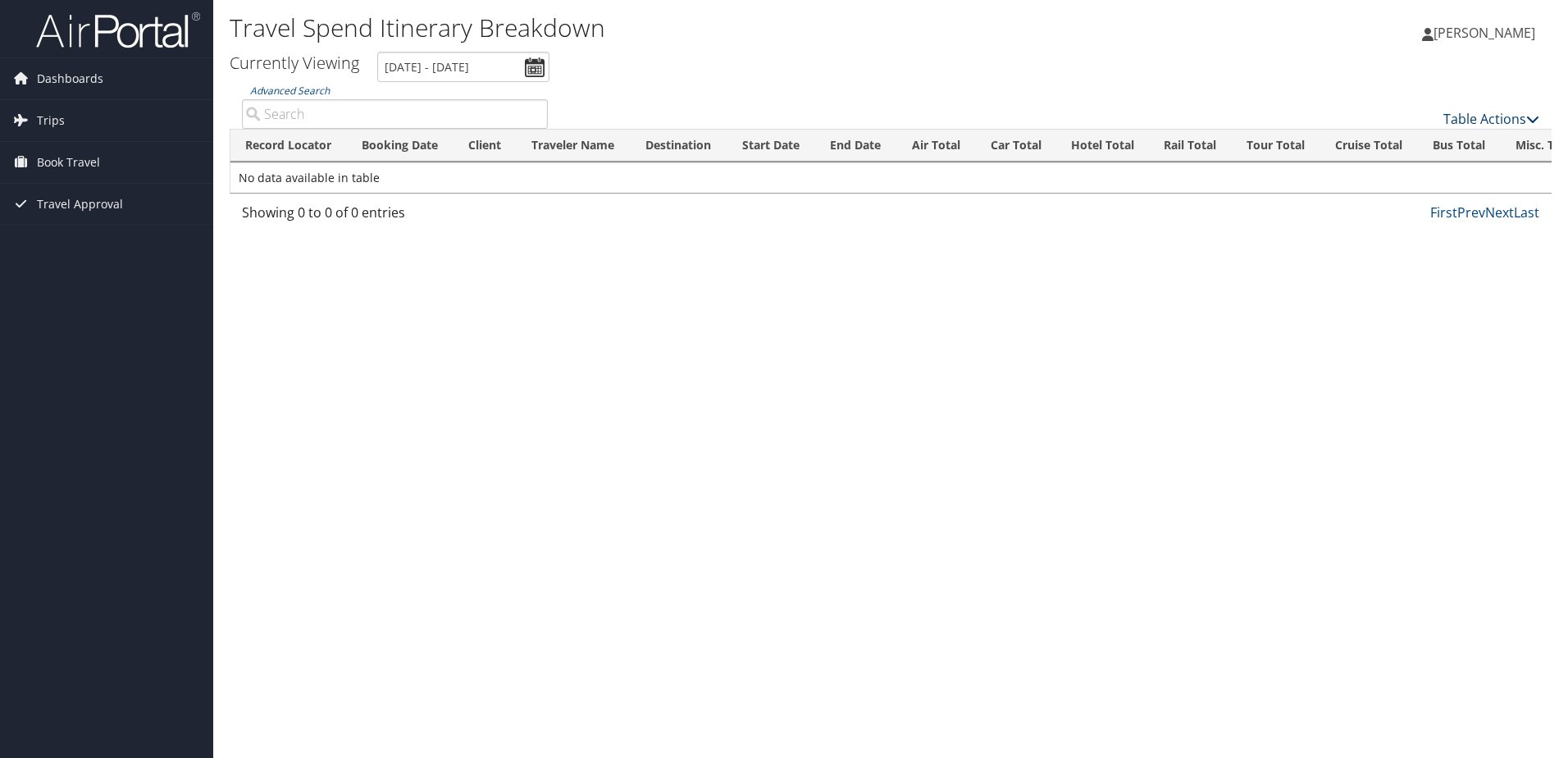
click at [1497, 117] on link "Table Actions" at bounding box center [1492, 119] width 96 height 18
click at [860, 448] on div at bounding box center [784, 379] width 1568 height 758
click at [107, 79] on link "Dashboards" at bounding box center [107, 78] width 214 height 41
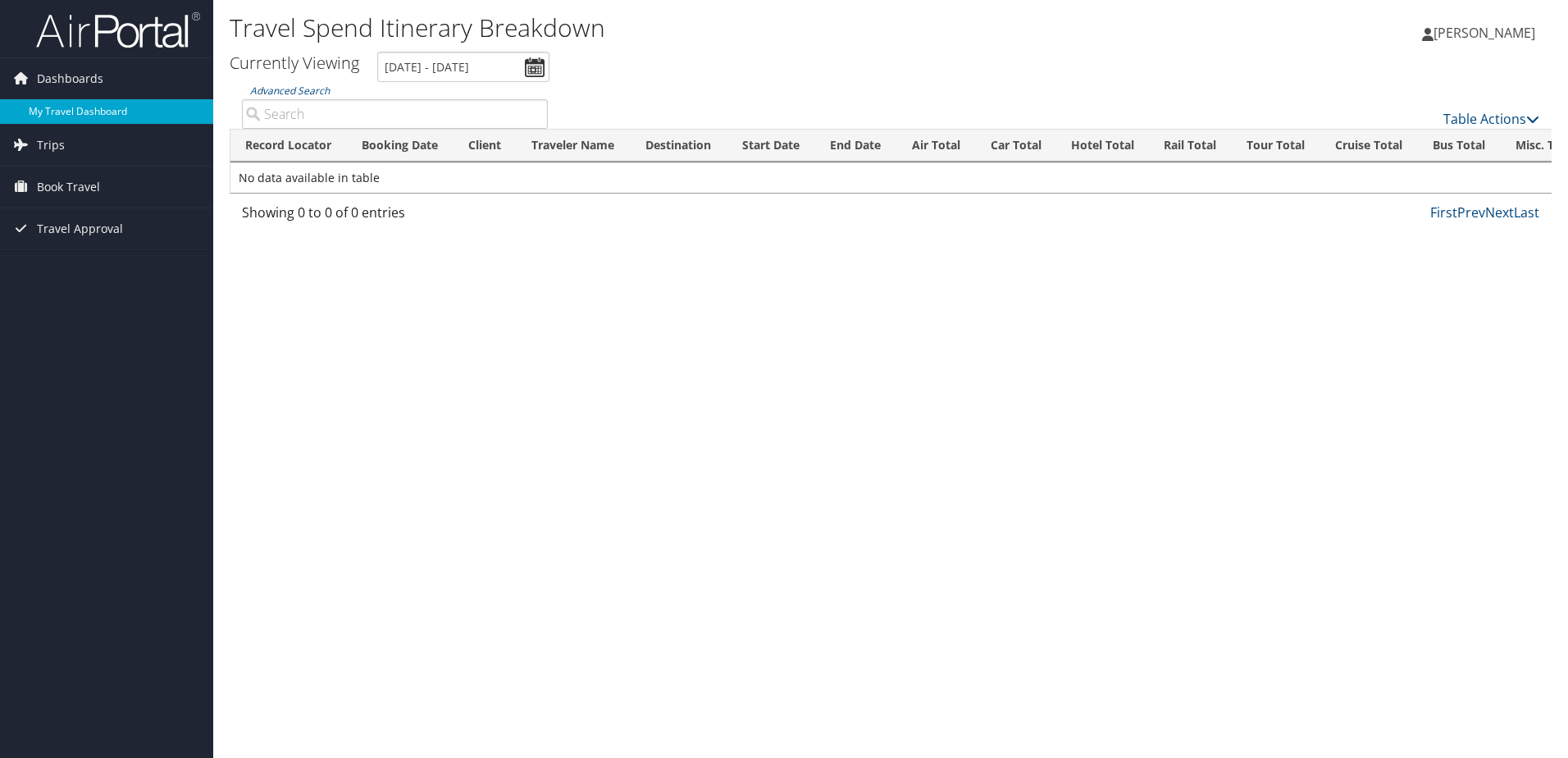
click at [99, 111] on link "My Travel Dashboard" at bounding box center [107, 111] width 214 height 25
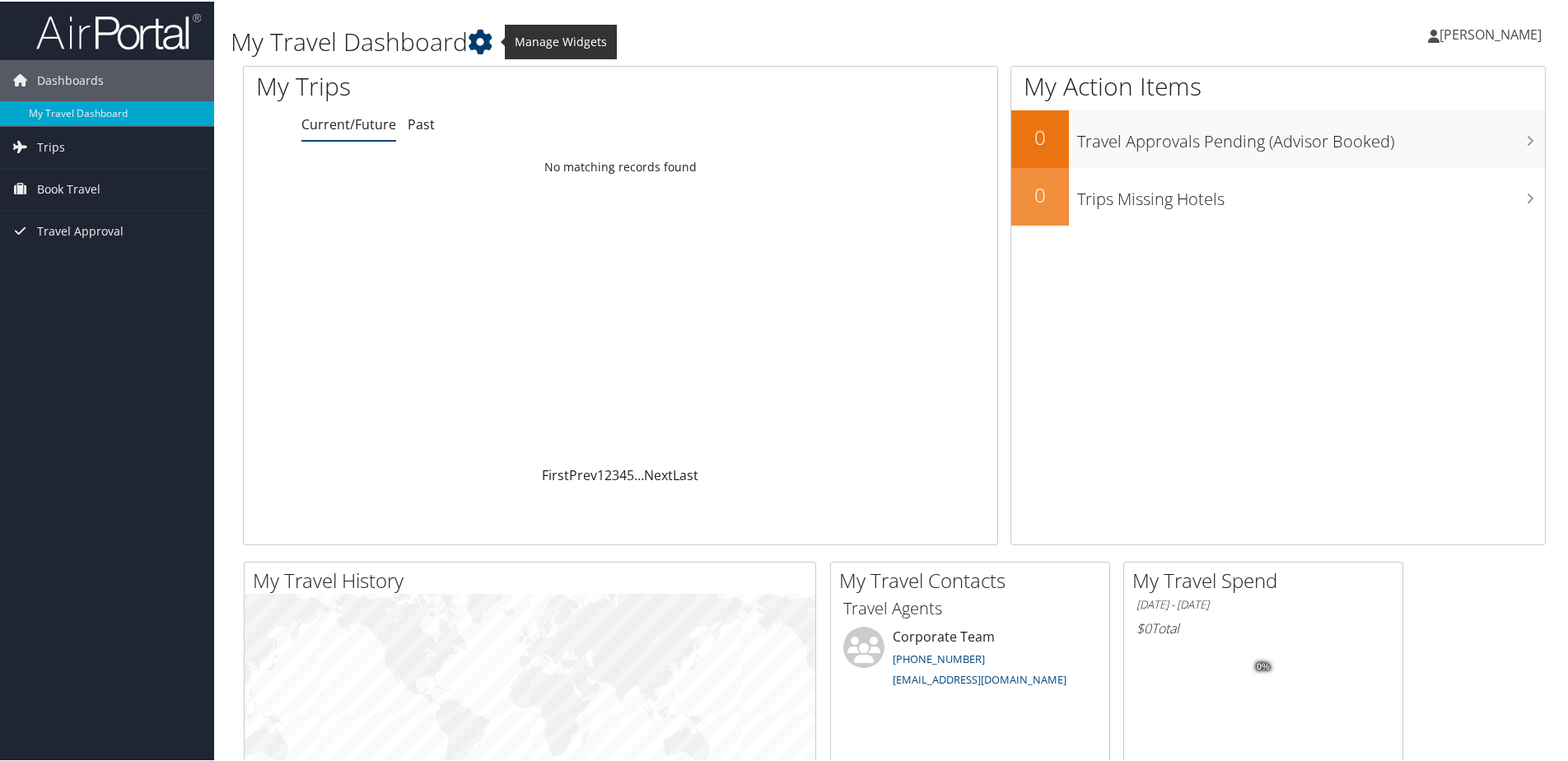
click at [489, 43] on icon at bounding box center [480, 40] width 25 height 25
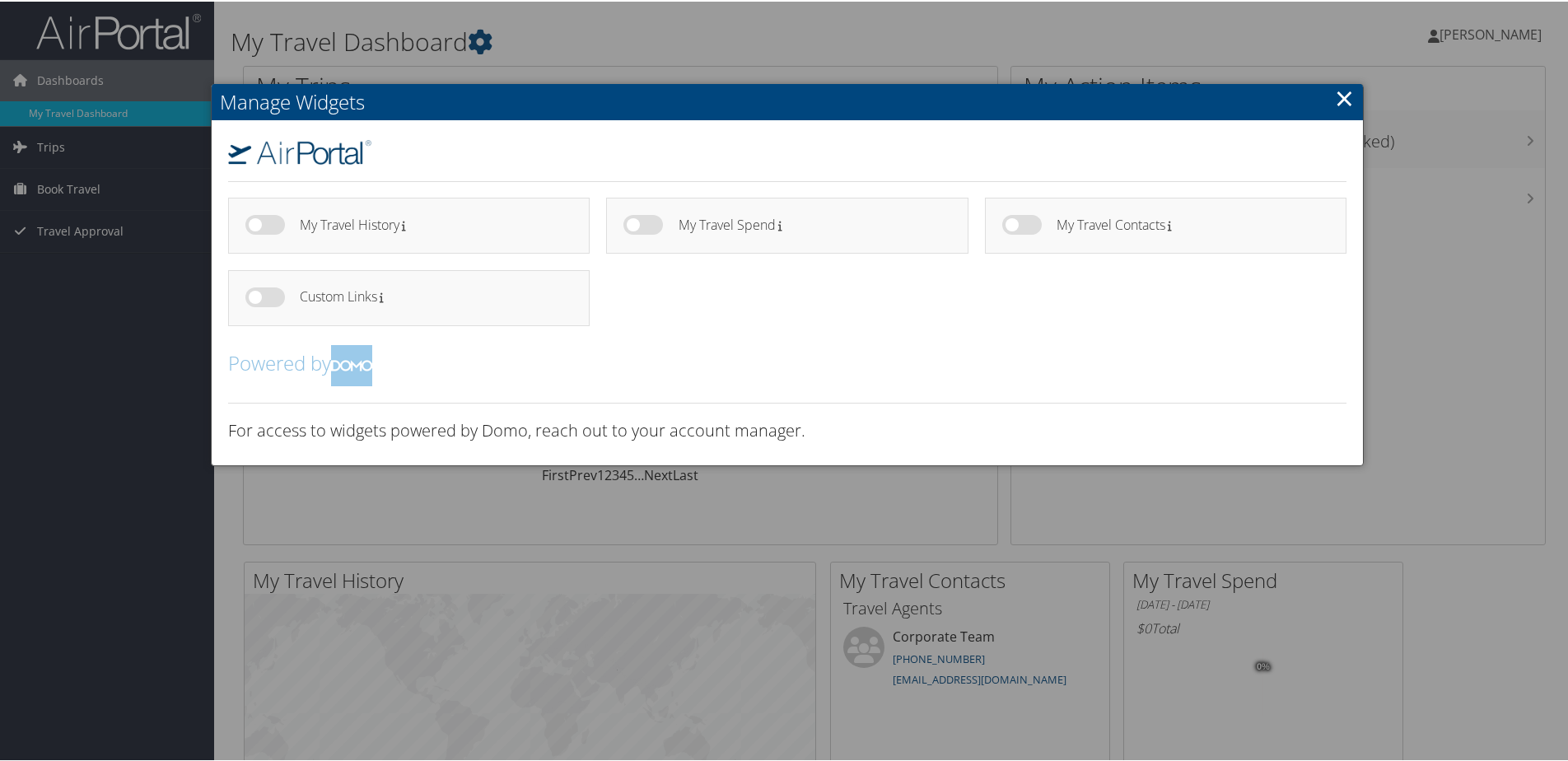
click at [1343, 97] on link "×" at bounding box center [1344, 96] width 18 height 33
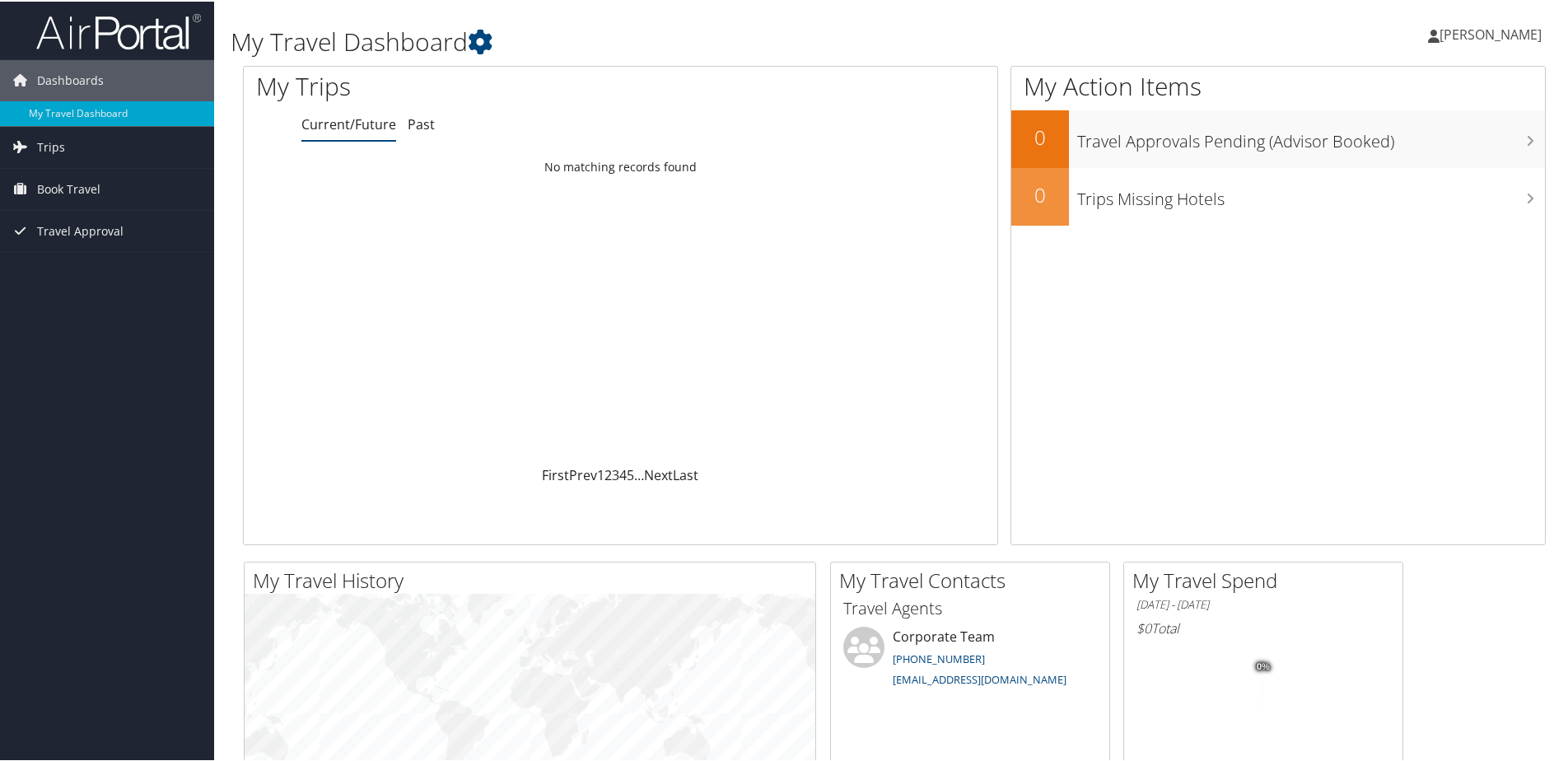
click at [1469, 27] on span "[PERSON_NAME]" at bounding box center [1490, 33] width 102 height 18
click at [1412, 101] on link "My Settings" at bounding box center [1446, 91] width 184 height 28
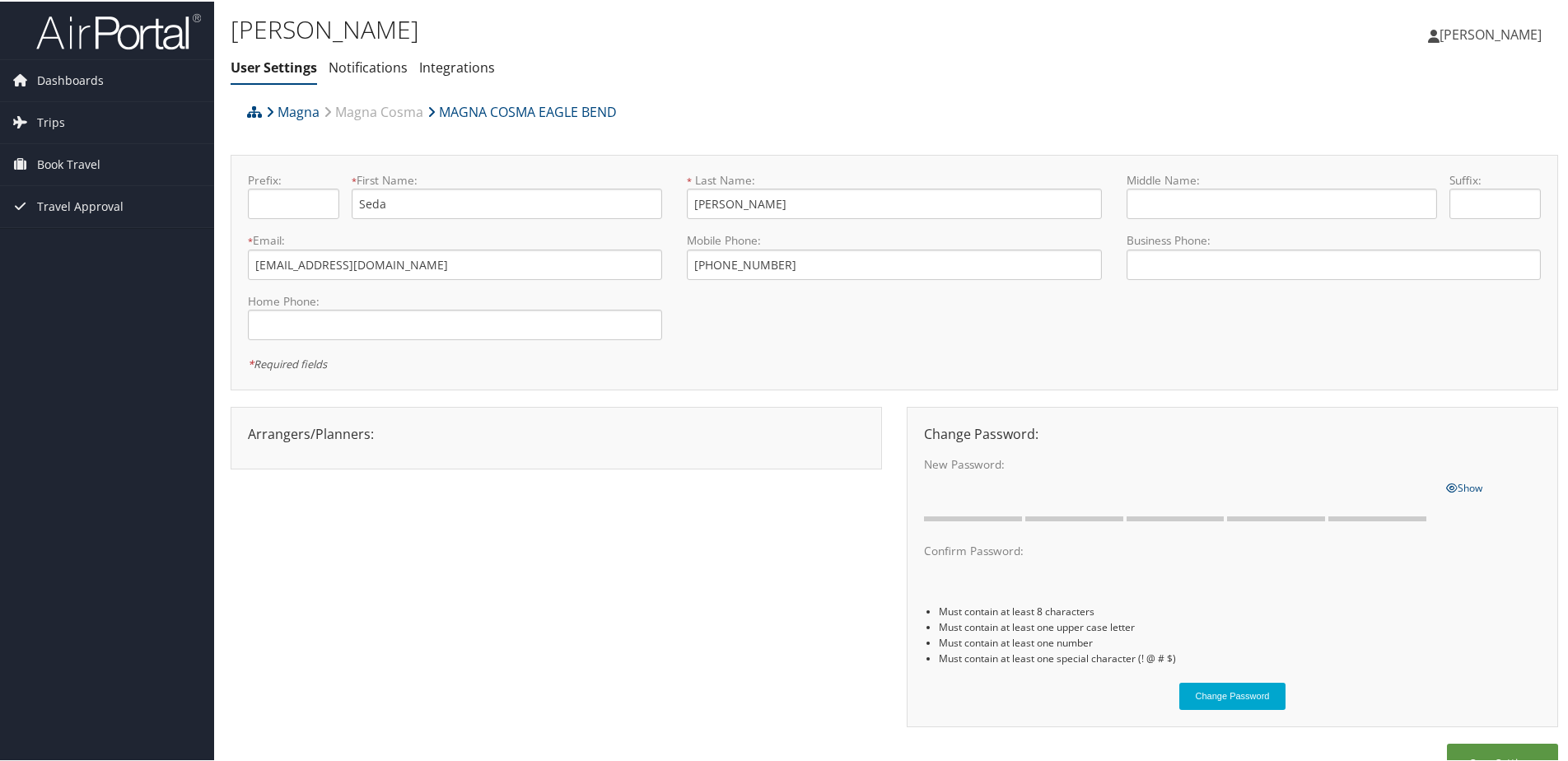
click at [384, 420] on div "Arrangers/Planners: Edit Arrangers & Planners [PERSON_NAME] Save Changes Cancel…" at bounding box center [556, 436] width 652 height 63
click at [367, 70] on link "Notifications" at bounding box center [368, 66] width 80 height 18
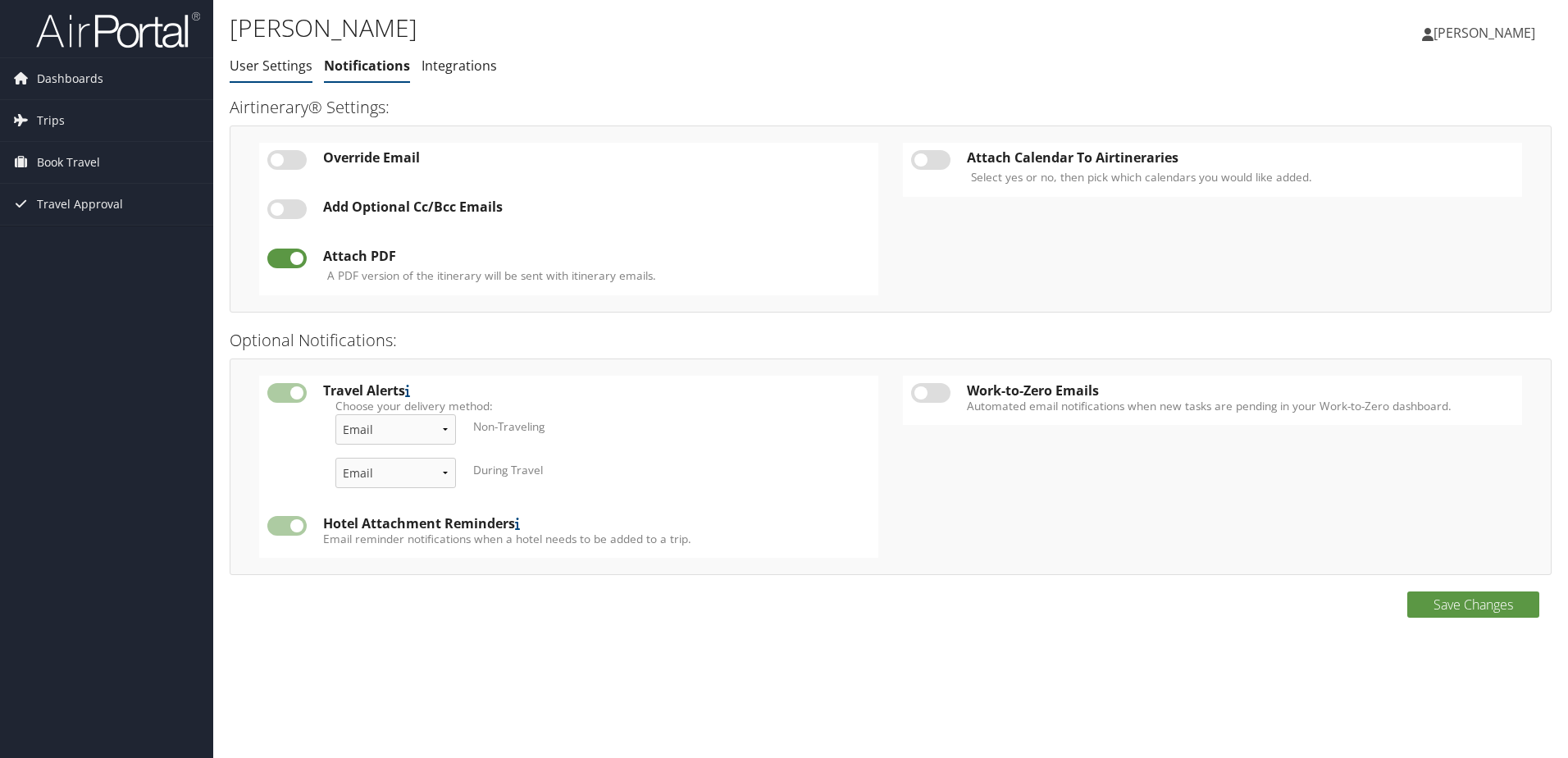
click at [281, 63] on link "User Settings" at bounding box center [271, 65] width 83 height 18
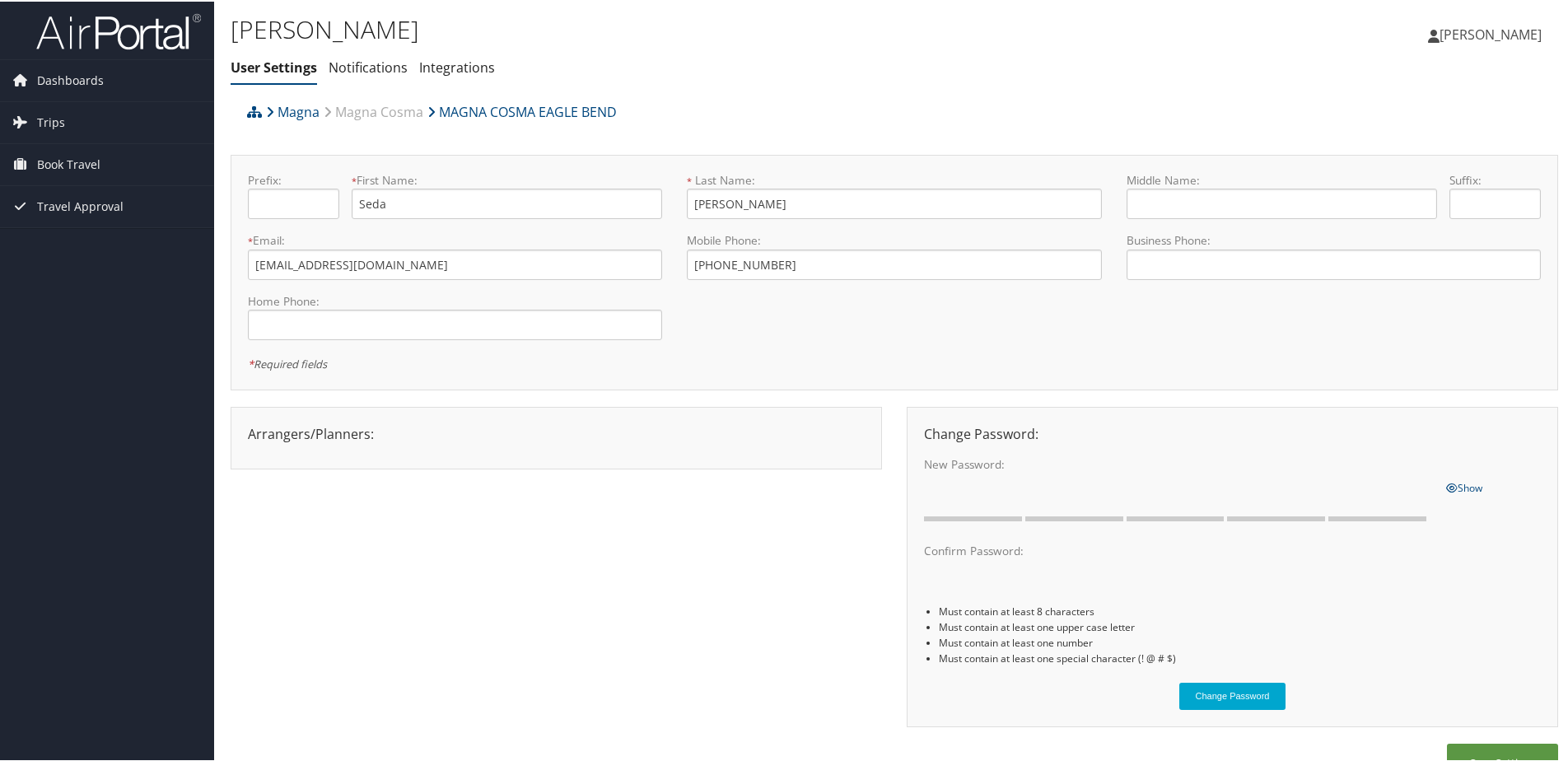
click at [374, 117] on link "Magna Cosma" at bounding box center [374, 111] width 100 height 33
click at [390, 112] on link "Magna Cosma" at bounding box center [374, 111] width 100 height 33
click at [466, 107] on link "MAGNA COSMA EAGLE BEND" at bounding box center [521, 111] width 190 height 33
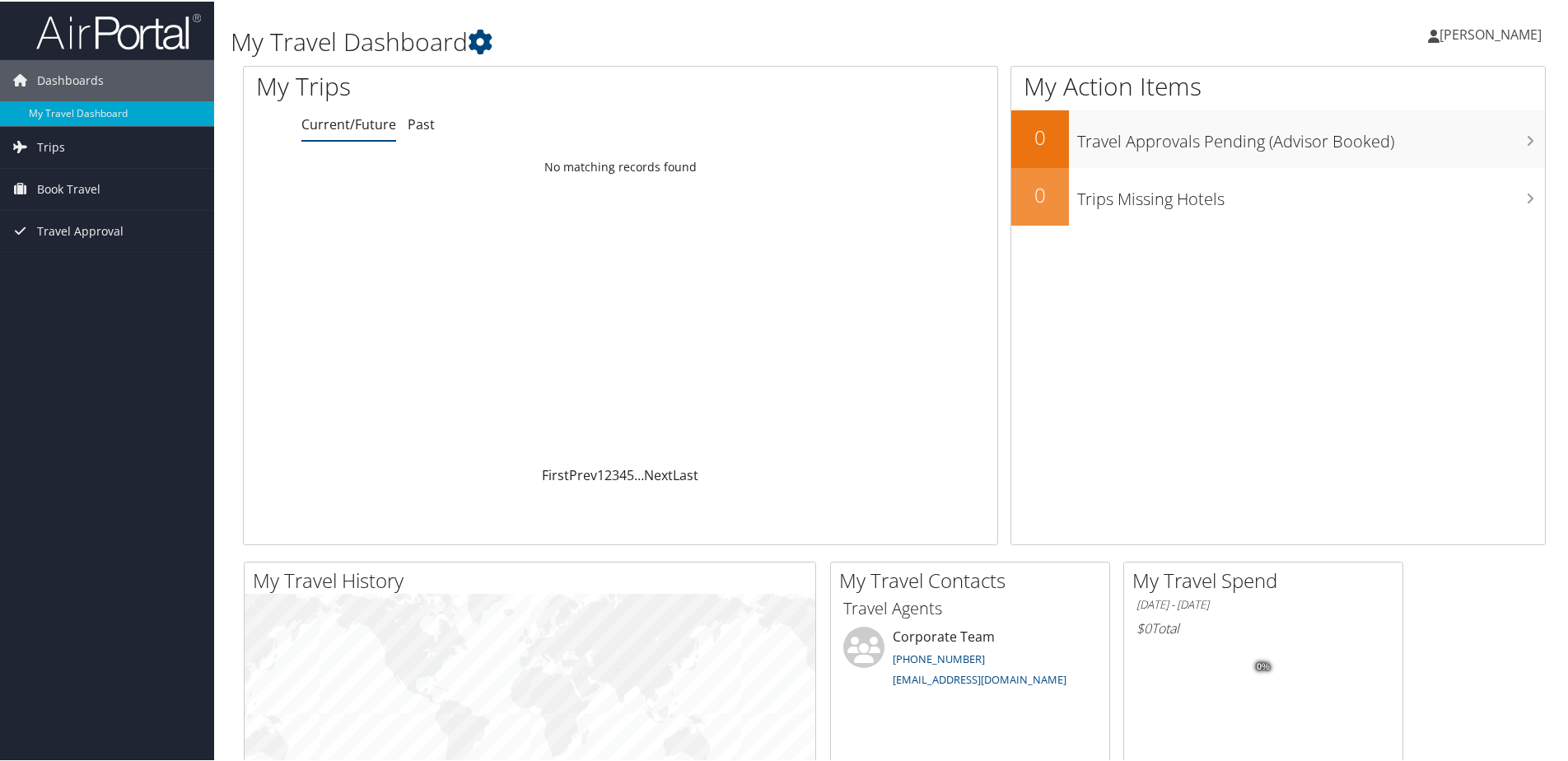
click at [1464, 30] on span "[PERSON_NAME]" at bounding box center [1490, 33] width 102 height 18
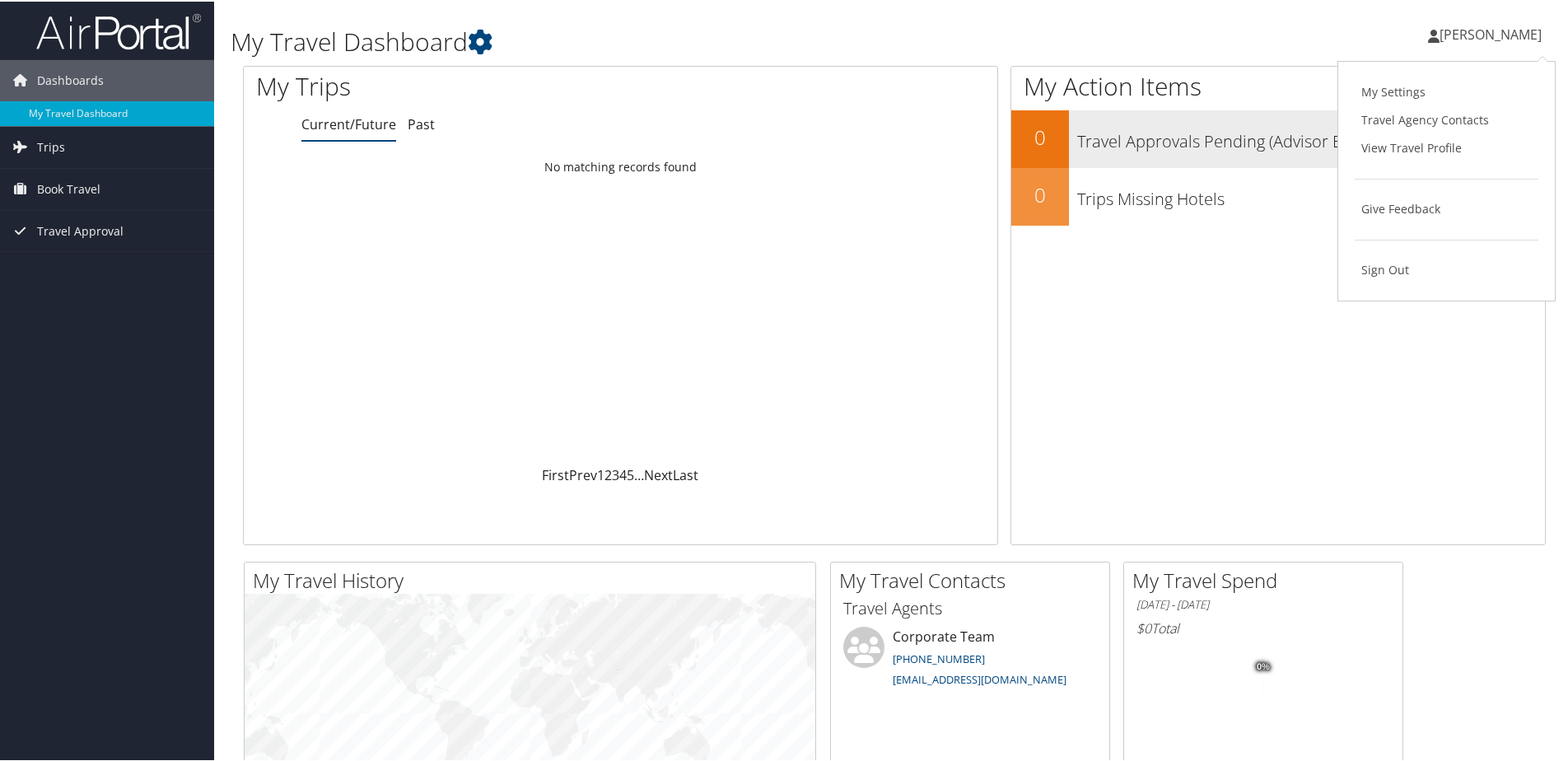
click at [1236, 129] on h3 "Travel Approvals Pending (Advisor Booked)" at bounding box center [1311, 136] width 468 height 31
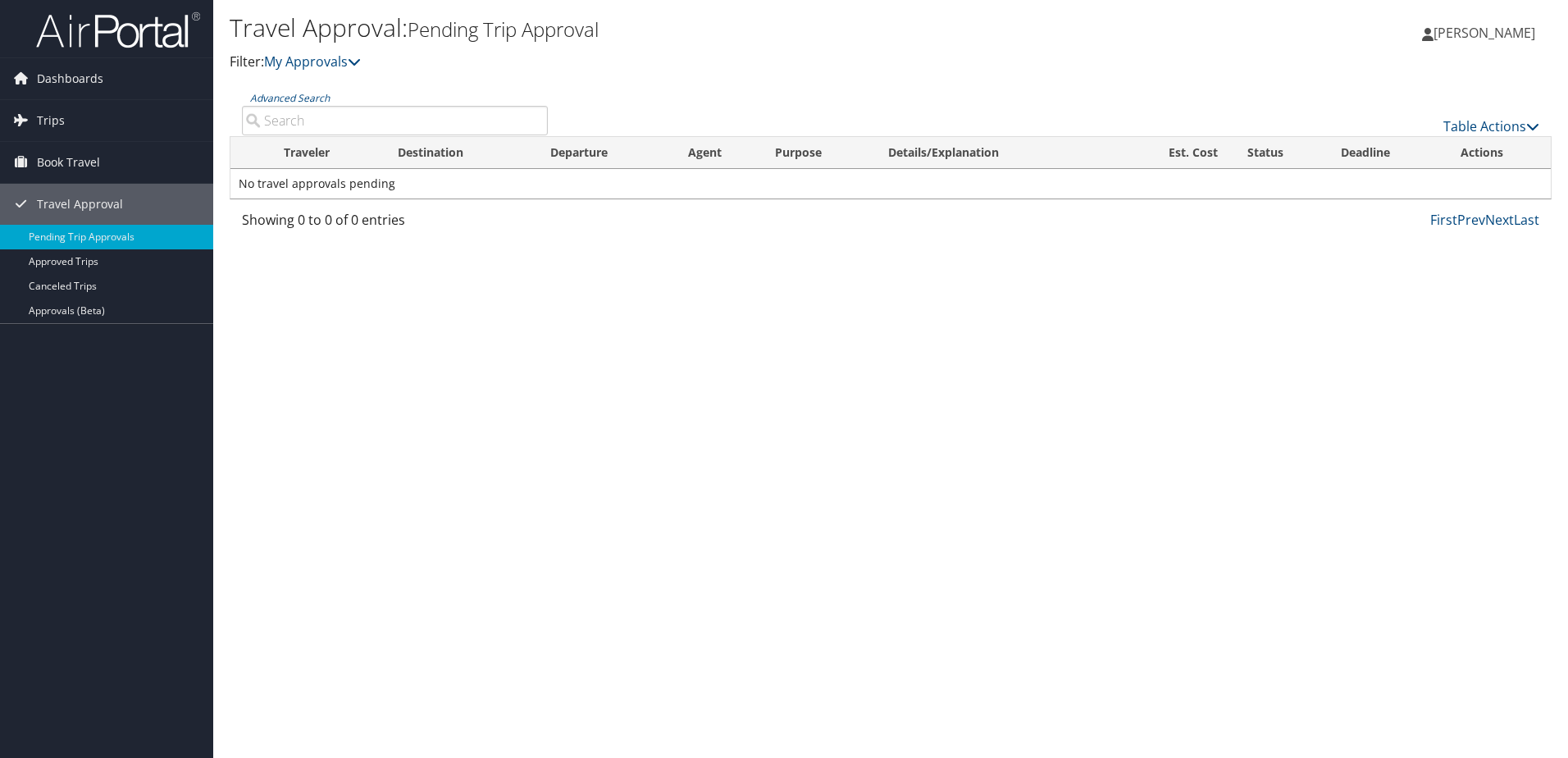
click at [1434, 34] on span "[PERSON_NAME]" at bounding box center [1484, 33] width 101 height 18
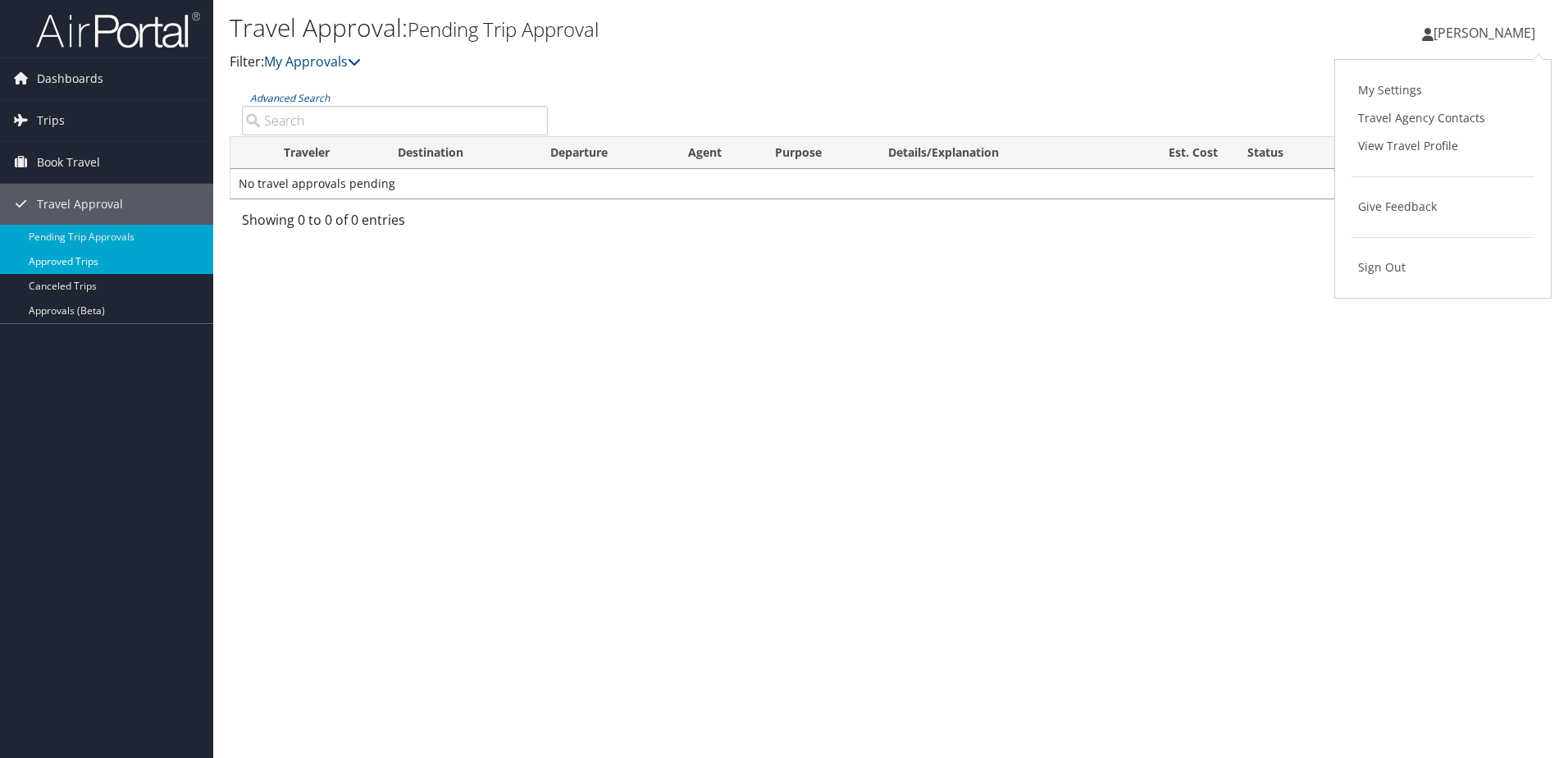
click at [68, 263] on link "Approved Trips" at bounding box center [107, 262] width 214 height 25
